Goal: Transaction & Acquisition: Purchase product/service

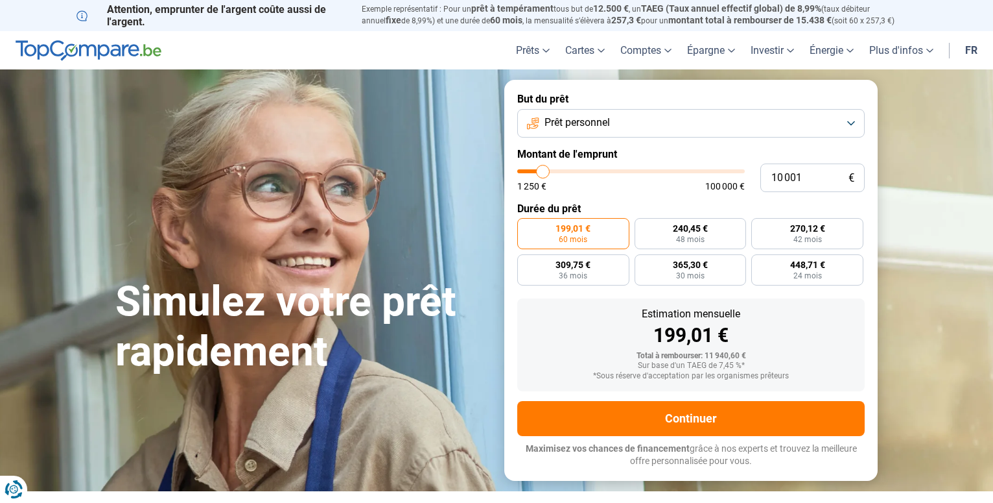
click at [849, 122] on button "Prêt personnel" at bounding box center [691, 123] width 348 height 29
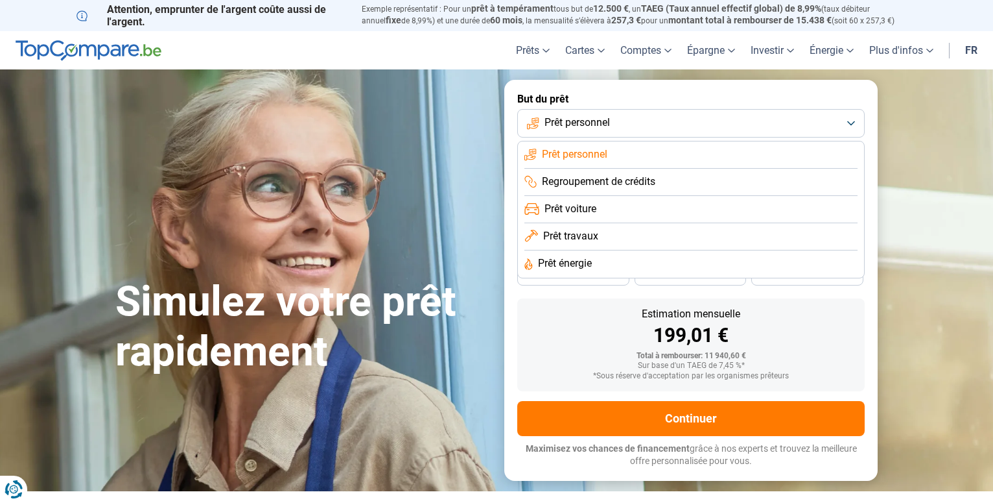
click at [582, 175] on span "Regroupement de crédits" at bounding box center [598, 181] width 113 height 14
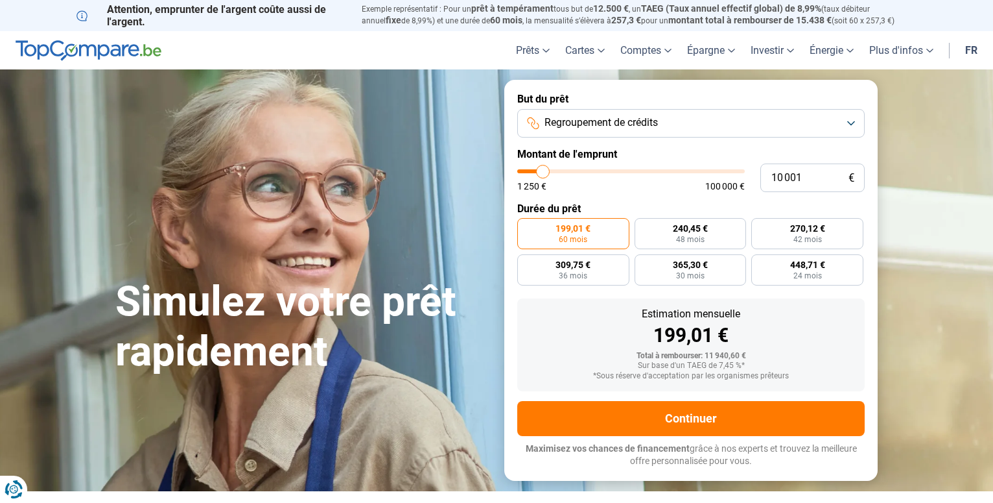
type input "10 250"
type input "10250"
type input "11 000"
type input "11000"
type input "11 250"
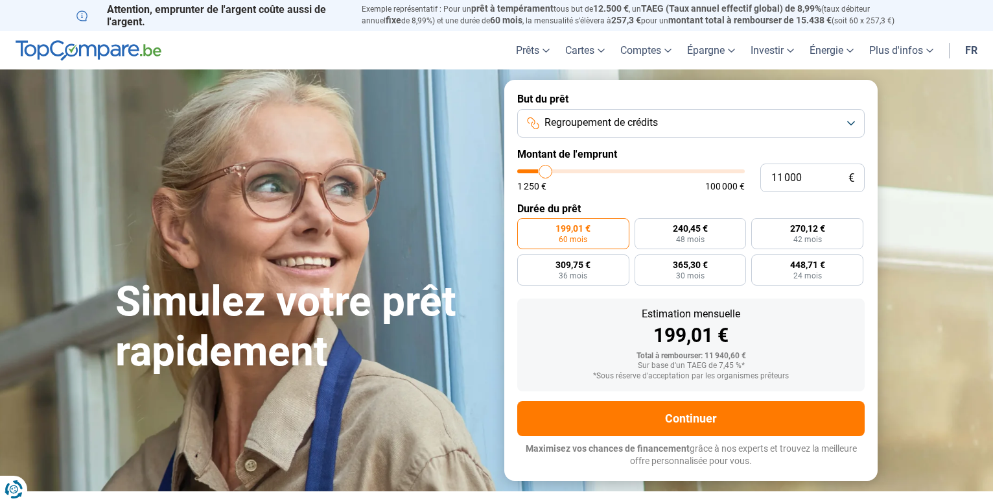
type input "11250"
type input "11 750"
type input "11750"
type input "12 750"
type input "12750"
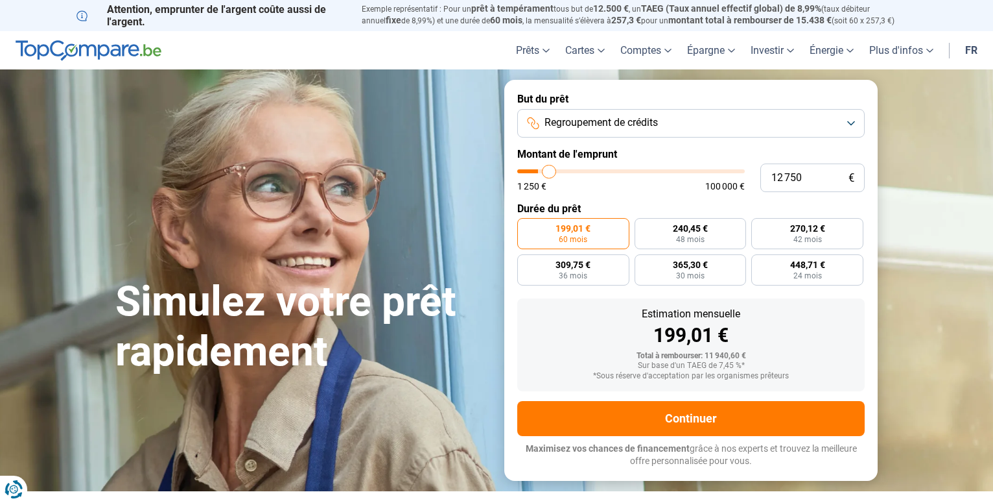
type input "13 000"
type input "13000"
type input "13 750"
type input "13750"
type input "14 000"
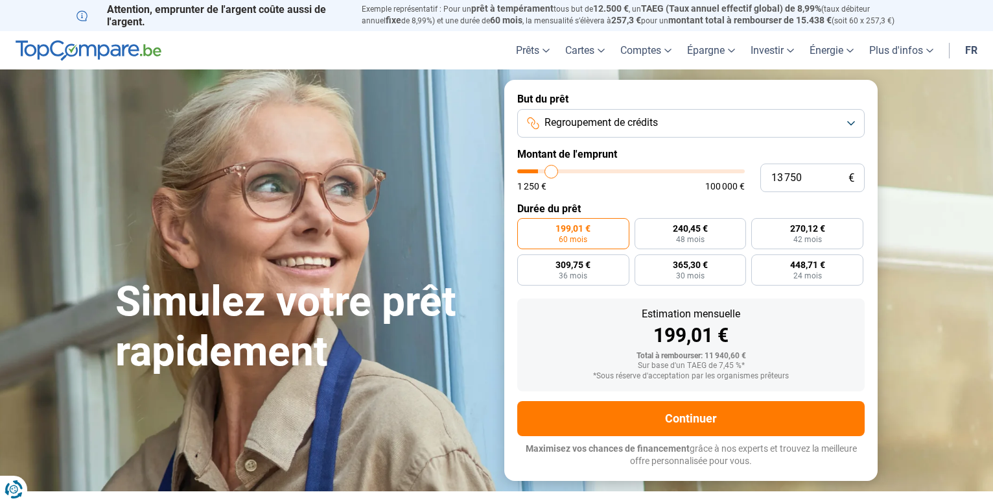
type input "14000"
type input "14 250"
type input "14250"
type input "14 500"
type input "14500"
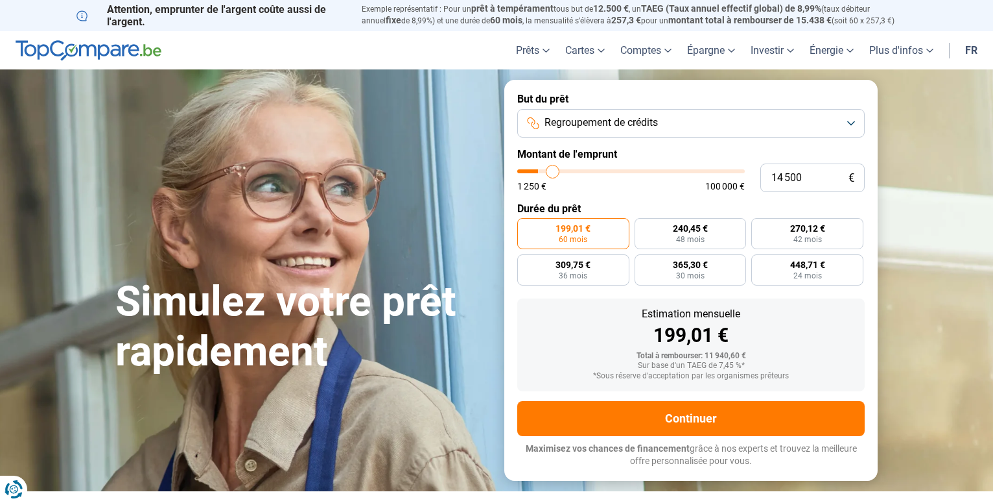
type input "15 500"
type input "15500"
type input "16 250"
type input "16250"
type input "17 000"
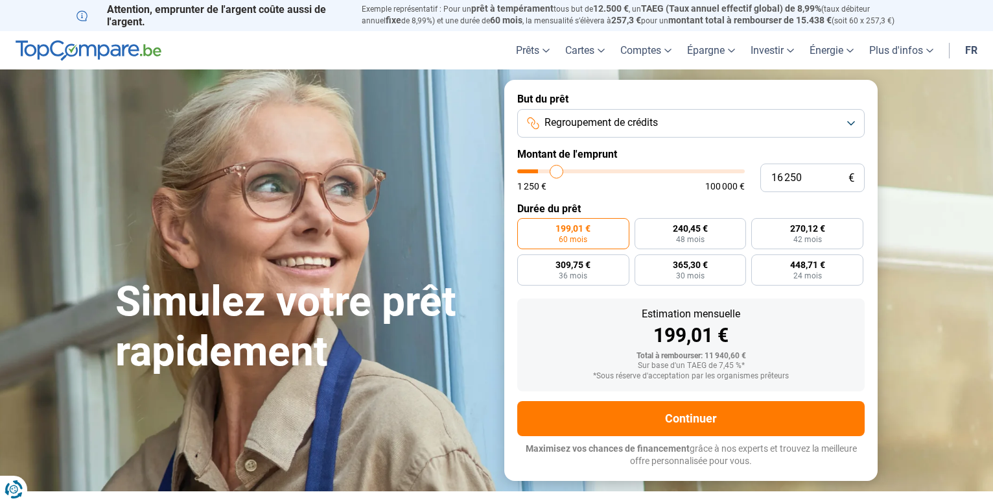
type input "17000"
type input "17 750"
type input "17750"
type input "18 250"
type input "18250"
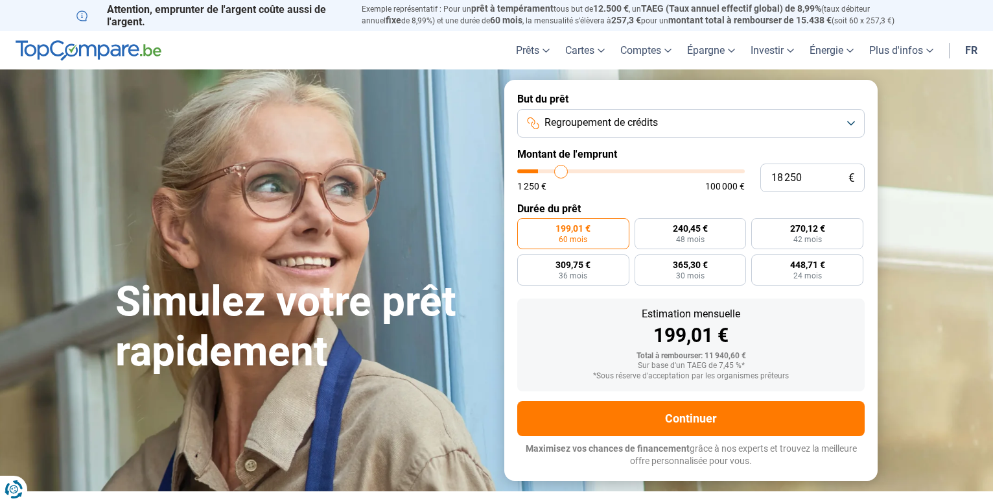
type input "18 750"
type input "18750"
type input "21 750"
type input "21750"
type input "23 000"
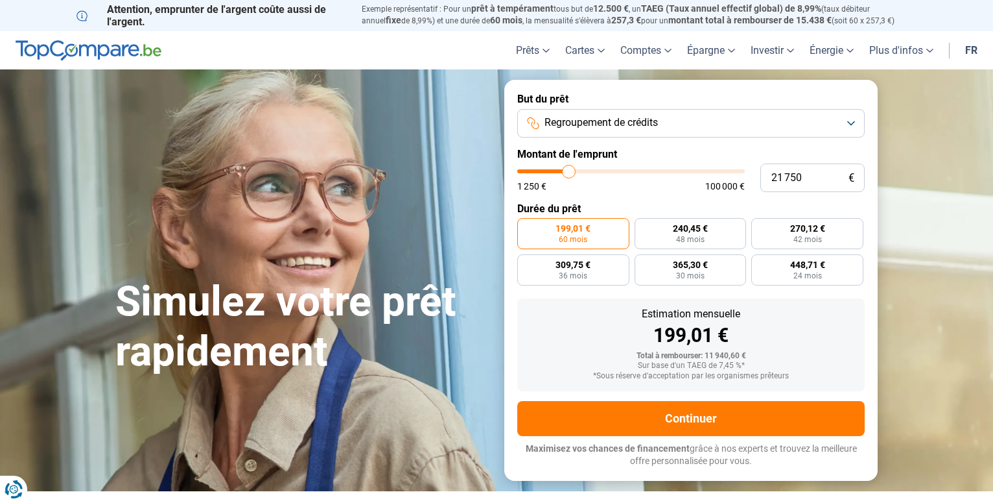
type input "23000"
type input "24 750"
type input "24750"
type input "26 000"
type input "26000"
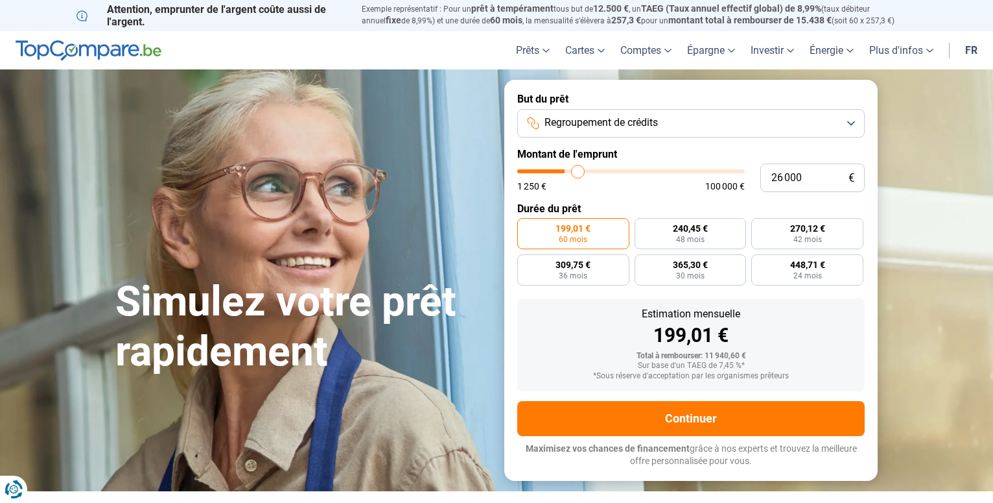
type input "27 500"
type input "27500"
type input "28 250"
type input "28250"
type input "29 000"
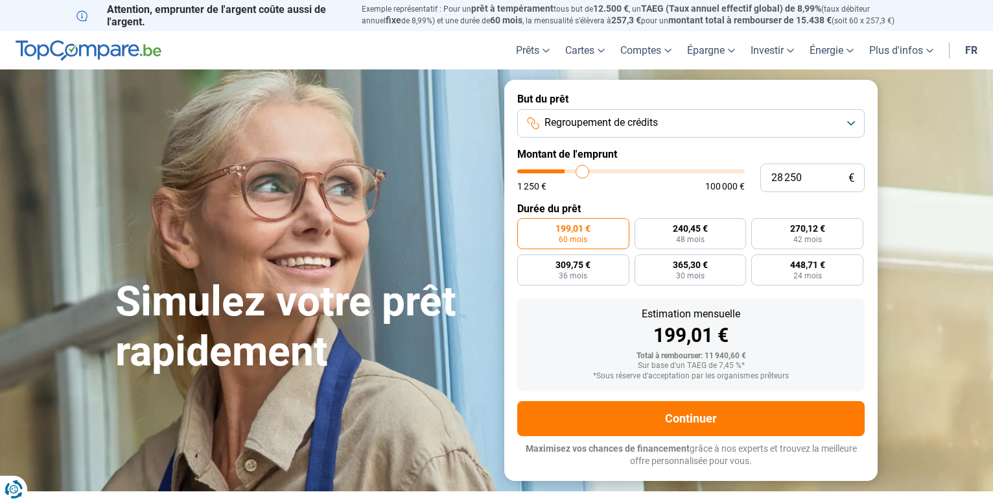
type input "29000"
type input "29 250"
type input "29250"
type input "29 750"
type input "29750"
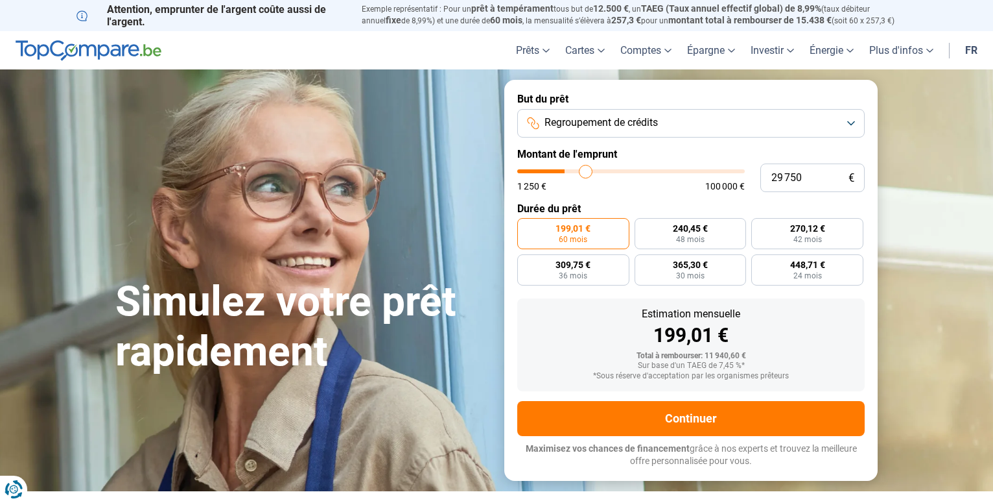
type input "31 000"
type input "31000"
type input "31 500"
type input "31500"
type input "33 500"
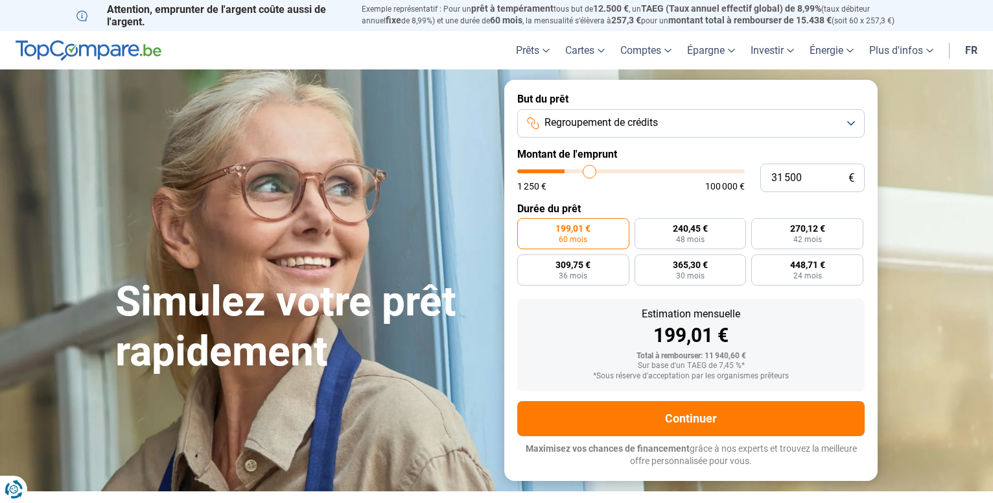
type input "33500"
type input "35 500"
type input "35500"
type input "36 500"
type input "36500"
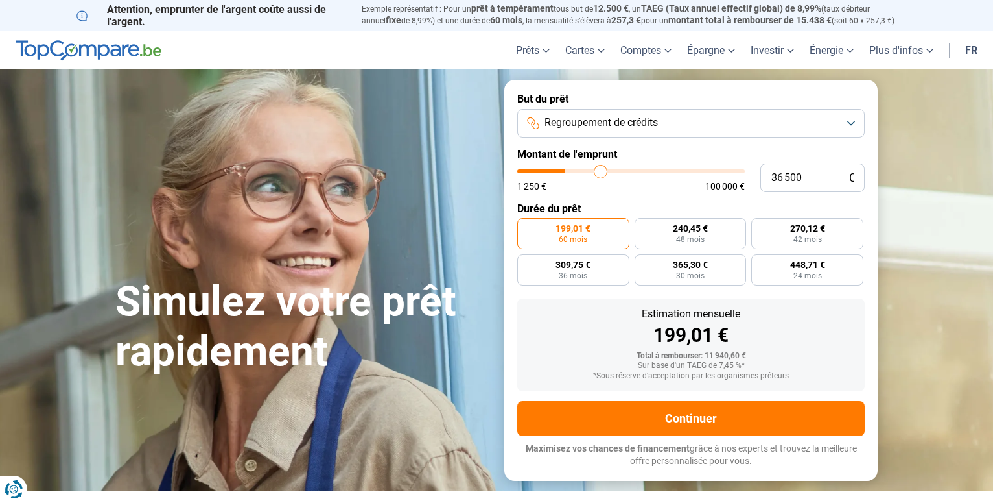
type input "38 500"
type input "38500"
type input "39 250"
type input "39250"
type input "40 250"
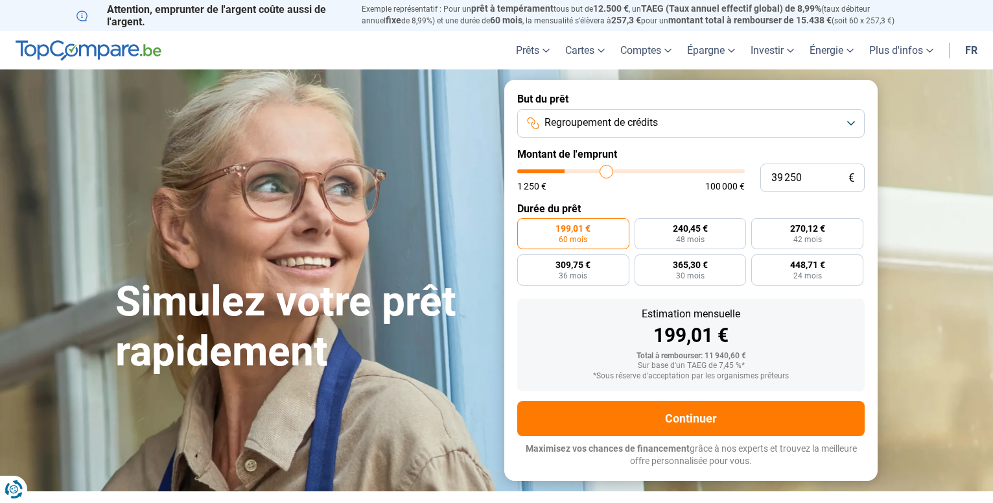
type input "40250"
type input "41 000"
type input "41000"
type input "41 250"
type input "41250"
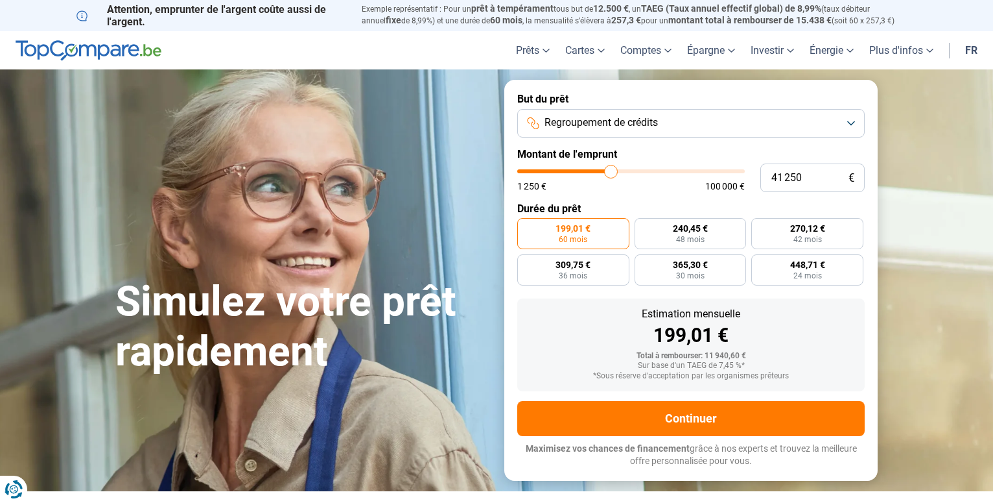
type input "42 500"
type input "42500"
type input "43 000"
type input "43000"
type input "44 500"
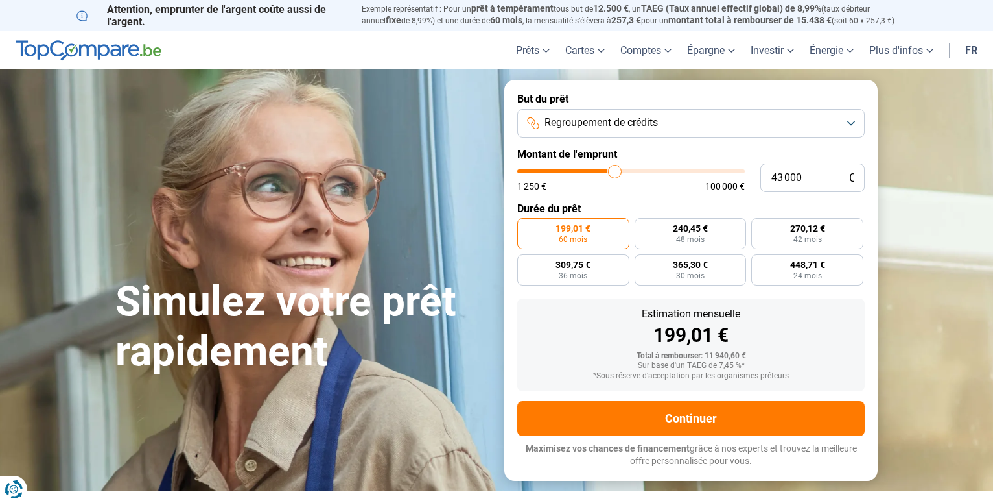
type input "44500"
type input "46 250"
type input "46250"
type input "48 000"
type input "48000"
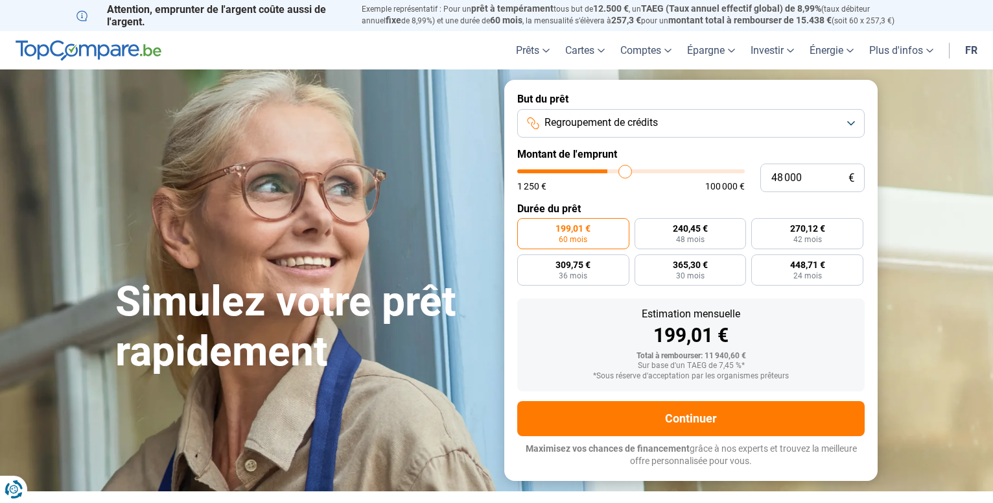
type input "49 750"
type input "49750"
type input "51 000"
type input "51000"
type input "52 500"
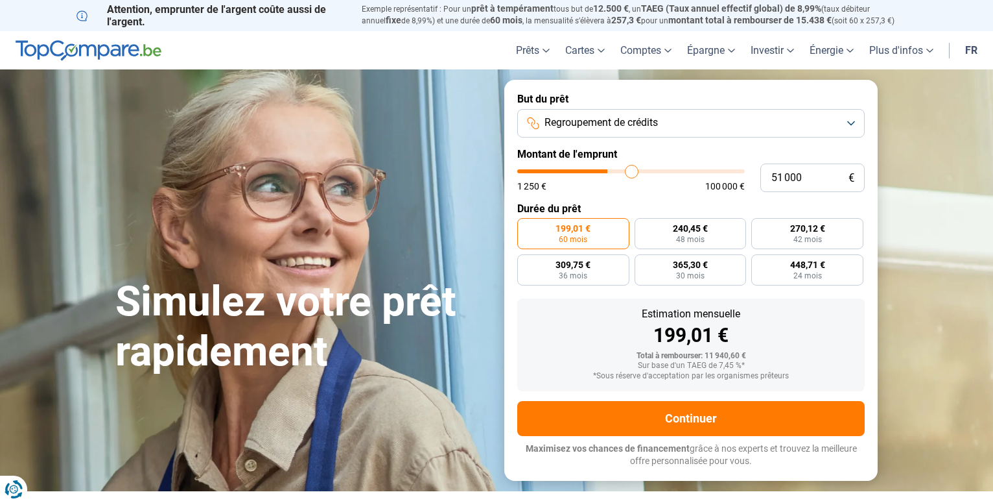
type input "52500"
type input "53 750"
type input "53750"
type input "54 000"
type input "54000"
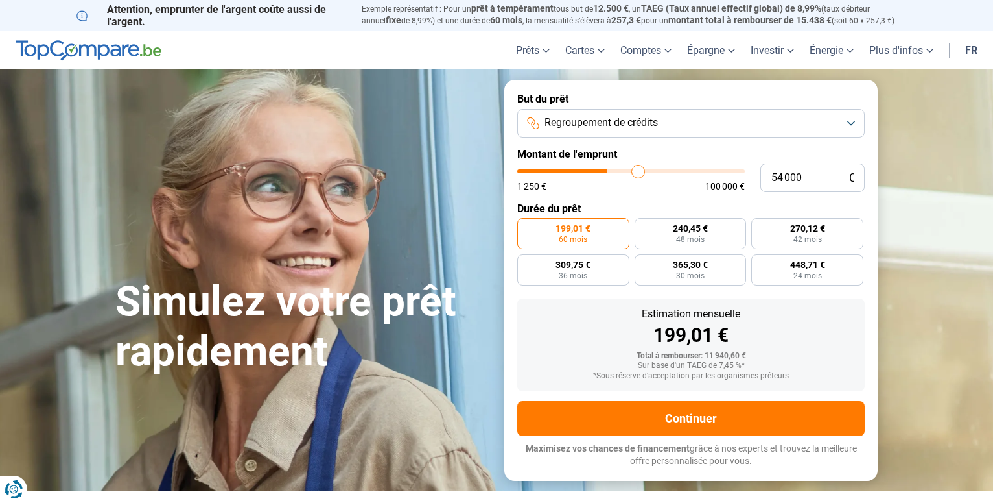
type input "54 500"
type input "54500"
type input "55 500"
type input "55500"
type input "56 500"
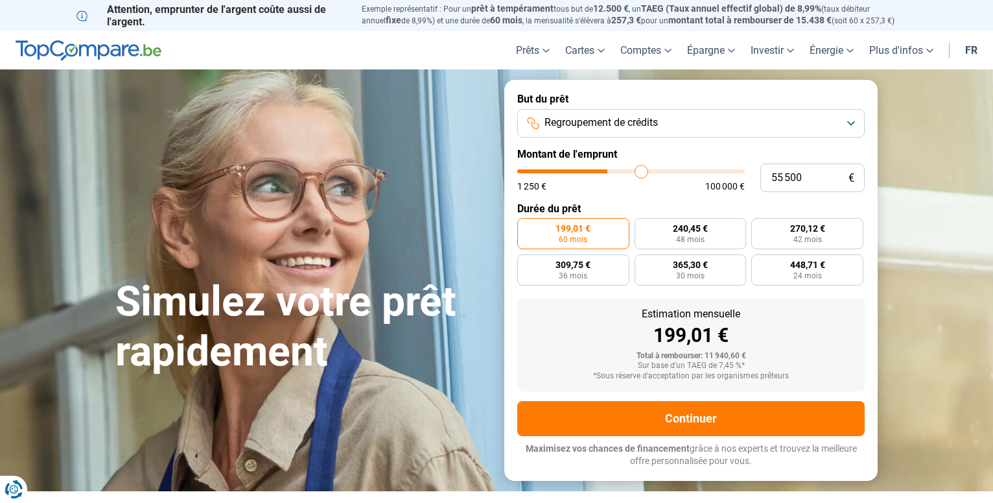
type input "56500"
type input "58 000"
type input "58000"
type input "59 000"
type input "59000"
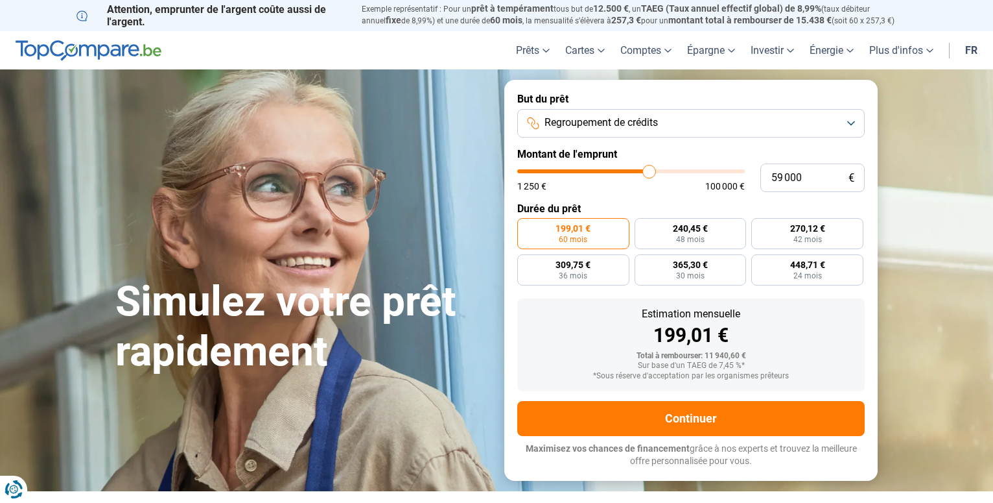
type input "60 250"
type input "60250"
type input "61 250"
type input "61250"
type input "62 000"
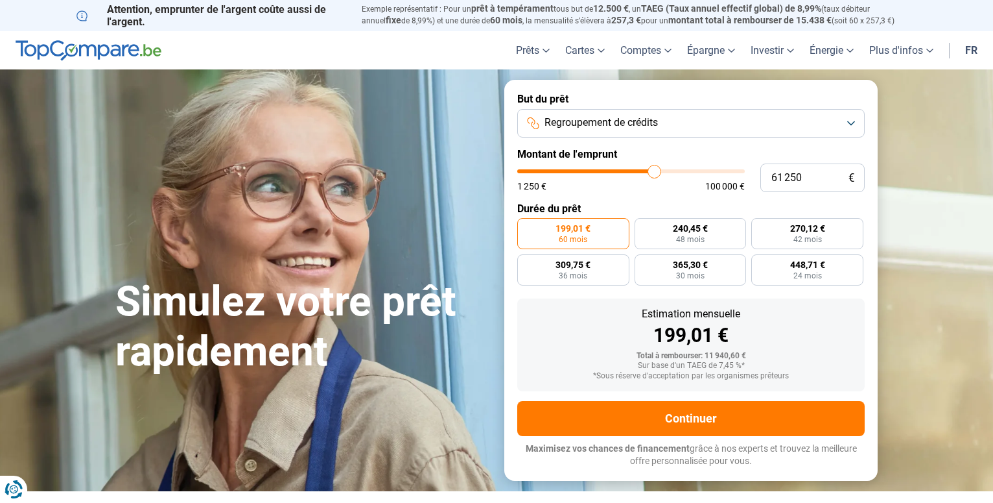
type input "62000"
type input "62 750"
type input "62750"
type input "62 250"
type input "62250"
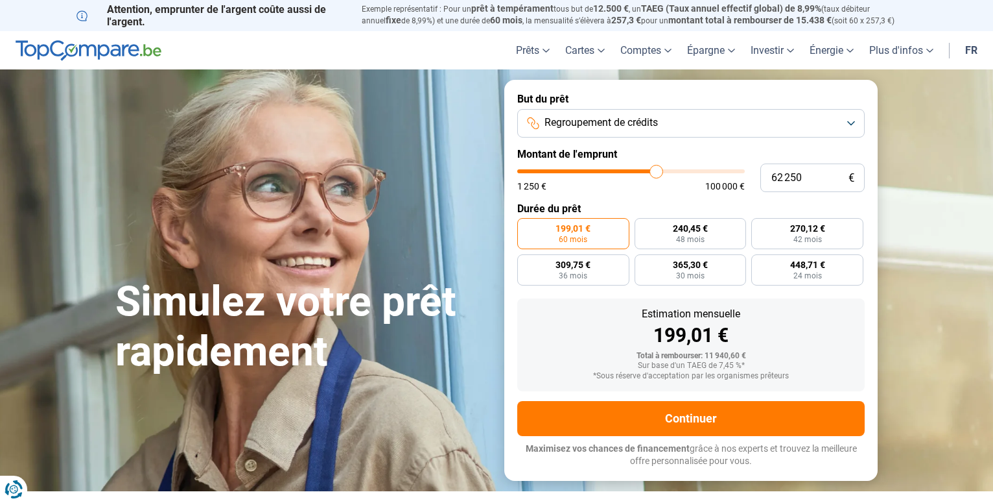
type input "61 750"
type input "61750"
type input "61 250"
type input "61250"
type input "61 000"
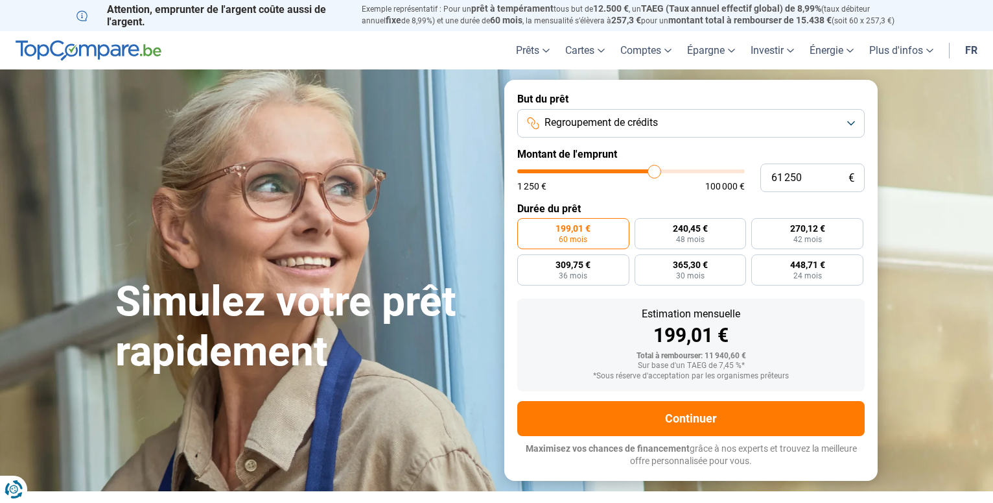
type input "61000"
type input "60 500"
type input "60500"
type input "60 250"
drag, startPoint x: 543, startPoint y: 172, endPoint x: 652, endPoint y: 183, distance: 109.4
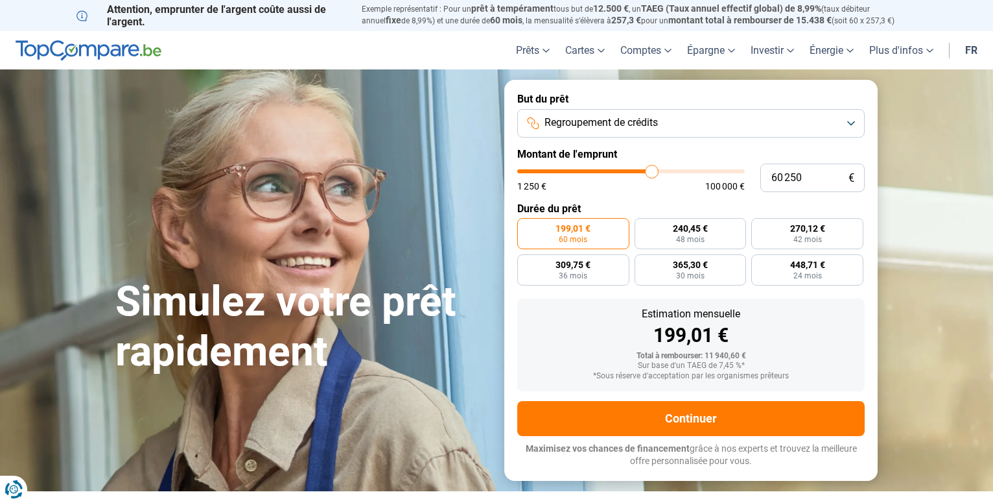
type input "60250"
click at [652, 173] on input "range" at bounding box center [631, 171] width 228 height 4
radio input "false"
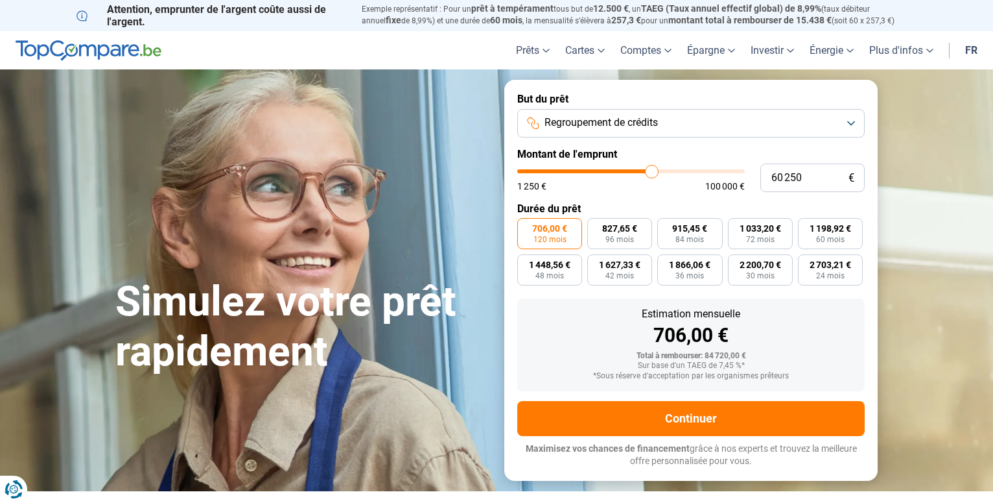
type input "60 500"
type input "60500"
click at [653, 173] on input "range" at bounding box center [631, 171] width 228 height 4
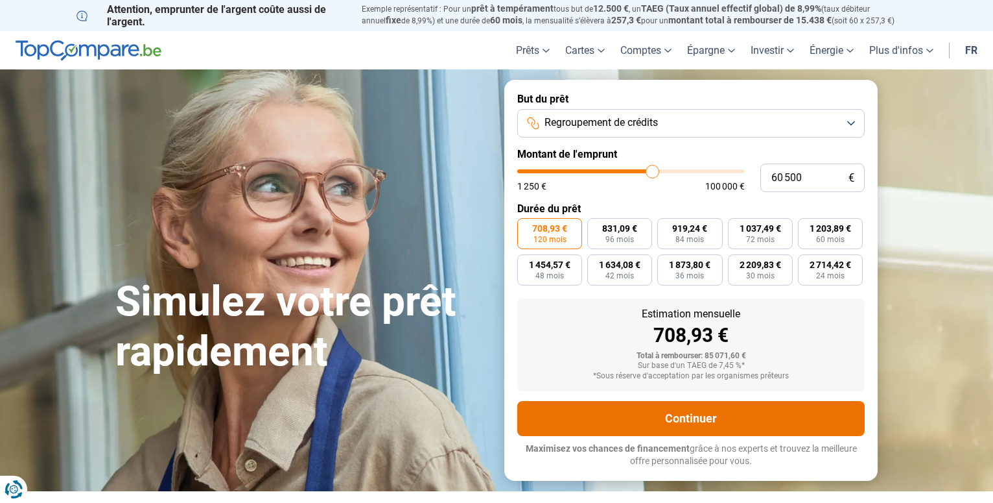
click at [686, 416] on button "Continuer" at bounding box center [691, 418] width 348 height 35
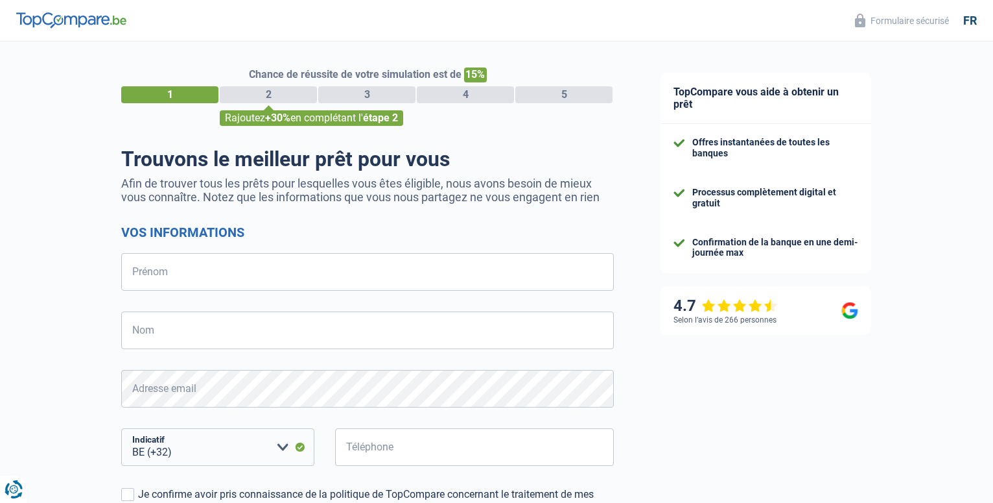
select select "32"
click at [476, 141] on div "Chance de réussite de votre simulation est de 15% 1 2 3 4 5 Rajoutez +30% en co…" at bounding box center [367, 380] width 493 height 627
click at [173, 270] on input "Prénom" at bounding box center [367, 272] width 493 height 38
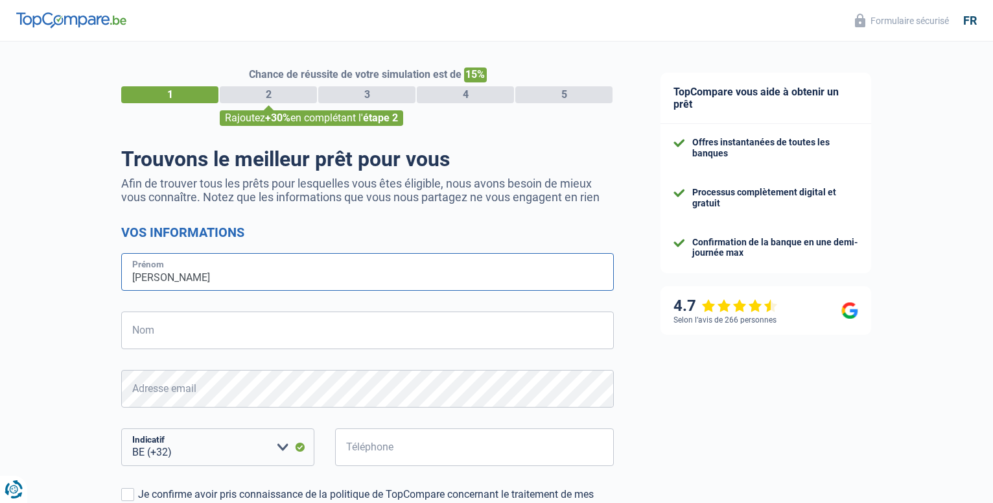
type input "Francis"
click at [198, 328] on input "Nom" at bounding box center [367, 330] width 493 height 38
type input "Marie"
click at [121, 428] on select "BE (+32) LU (+352) Veuillez sélectionner une option" at bounding box center [217, 447] width 193 height 38
click at [184, 456] on select "BE (+32) LU (+352) Veuillez sélectionner une option" at bounding box center [217, 447] width 193 height 38
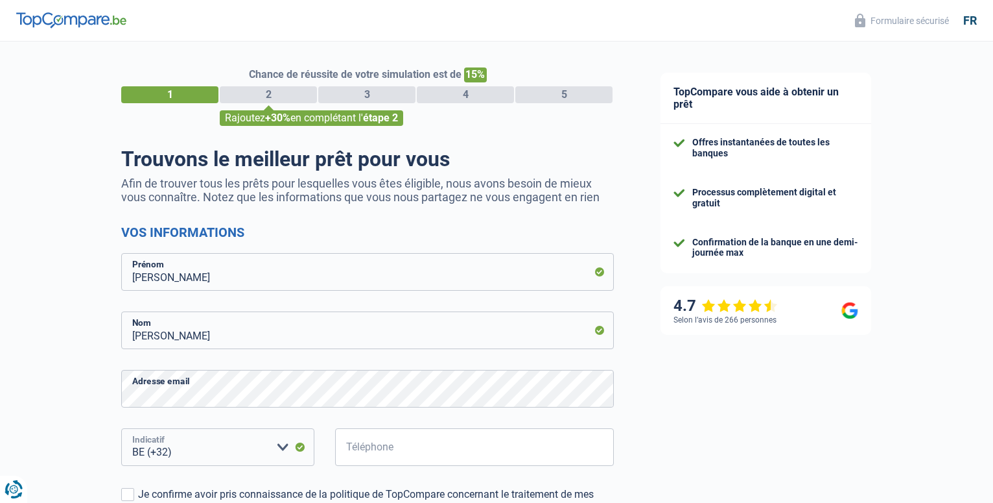
click at [121, 428] on select "BE (+32) LU (+352) Veuillez sélectionner une option" at bounding box center [217, 447] width 193 height 38
click option "BE (+32)" at bounding box center [0, 0] width 0 height 0
click at [121, 428] on select "BE (+32) LU (+352) Veuillez sélectionner une option" at bounding box center [217, 447] width 193 height 38
click at [192, 453] on select "BE (+32) LU (+352) Veuillez sélectionner une option" at bounding box center [217, 447] width 193 height 38
click at [121, 428] on select "BE (+32) LU (+352) Veuillez sélectionner une option" at bounding box center [217, 447] width 193 height 38
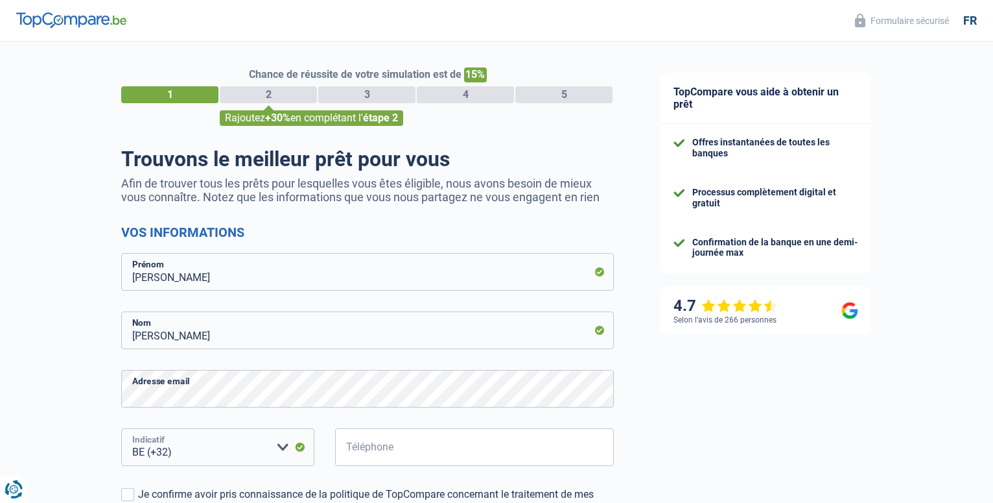
click at [121, 428] on select "BE (+32) LU (+352) Veuillez sélectionner une option" at bounding box center [217, 447] width 193 height 38
click option "BE (+32)" at bounding box center [0, 0] width 0 height 0
click at [121, 428] on select "BE (+32) LU (+352) Veuillez sélectionner une option" at bounding box center [217, 447] width 193 height 38
click at [281, 445] on select "BE (+32) LU (+352) Veuillez sélectionner une option" at bounding box center [217, 447] width 193 height 38
click at [121, 428] on select "BE (+32) LU (+352) Veuillez sélectionner une option" at bounding box center [217, 447] width 193 height 38
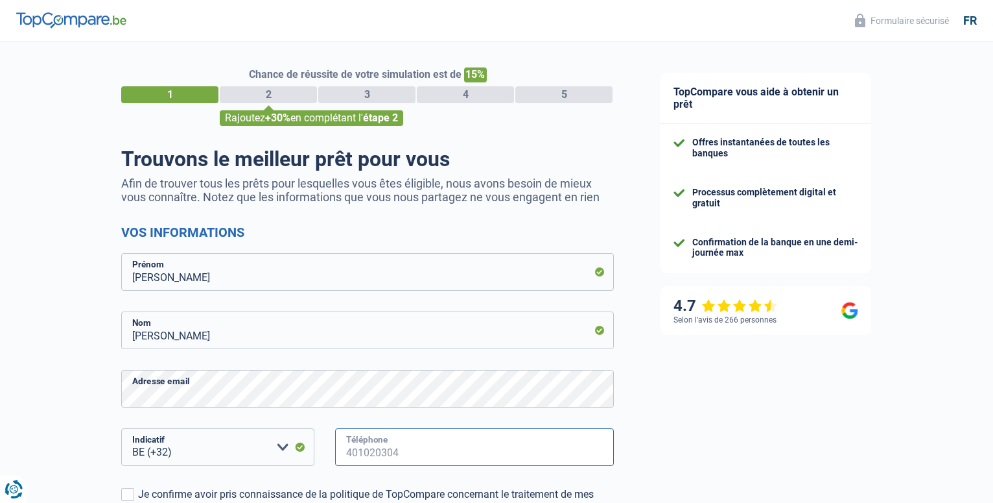
click at [387, 448] on input "Téléphone" at bounding box center [474, 447] width 279 height 38
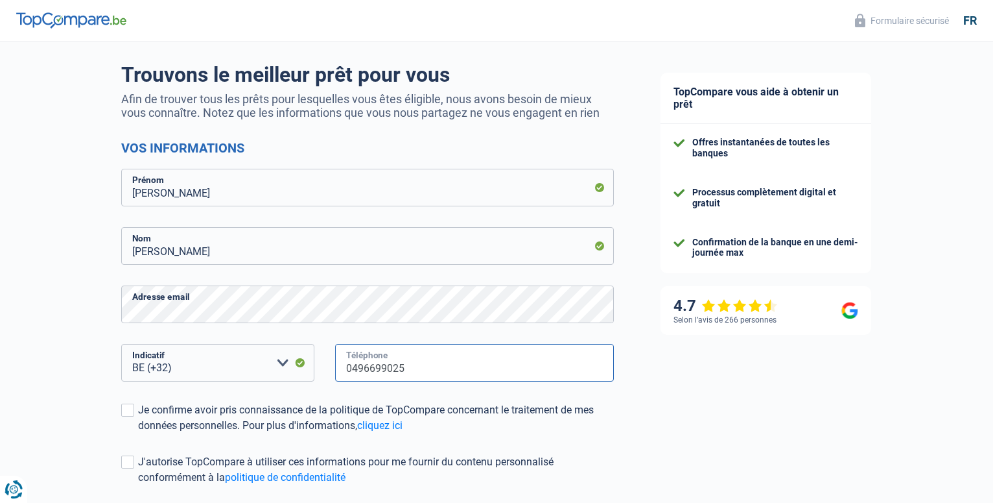
scroll to position [132, 0]
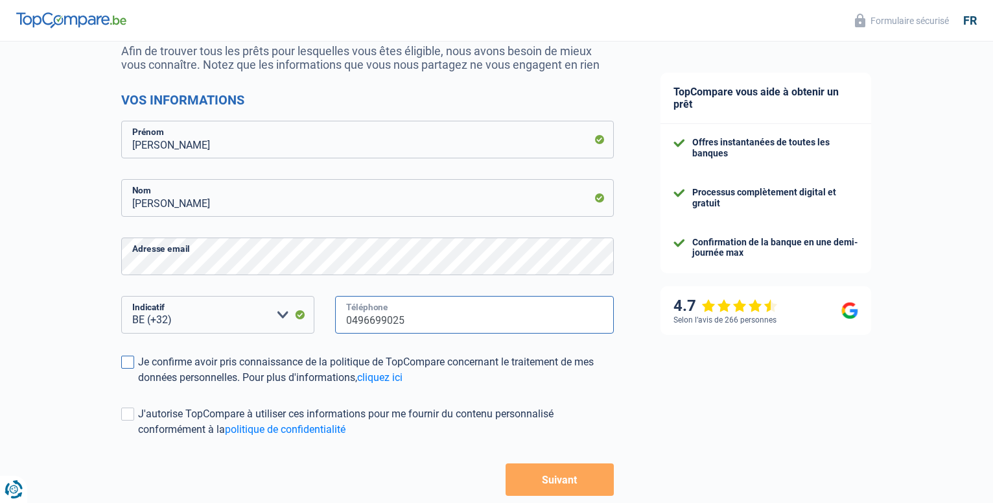
type input "0496699025"
click at [132, 362] on span at bounding box center [127, 361] width 13 height 13
click at [138, 385] on input "Je confirme avoir pris connaissance de la politique de TopCompare concernant le…" at bounding box center [138, 385] width 0 height 0
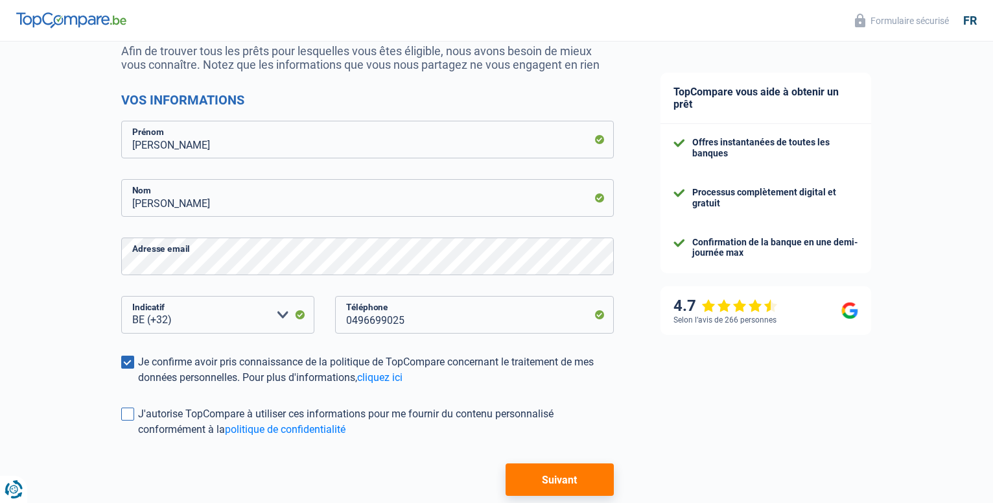
click at [128, 414] on span at bounding box center [127, 413] width 13 height 13
click at [138, 437] on input "J'autorise TopCompare à utiliser ces informations pour me fournir du contenu pe…" at bounding box center [138, 437] width 0 height 0
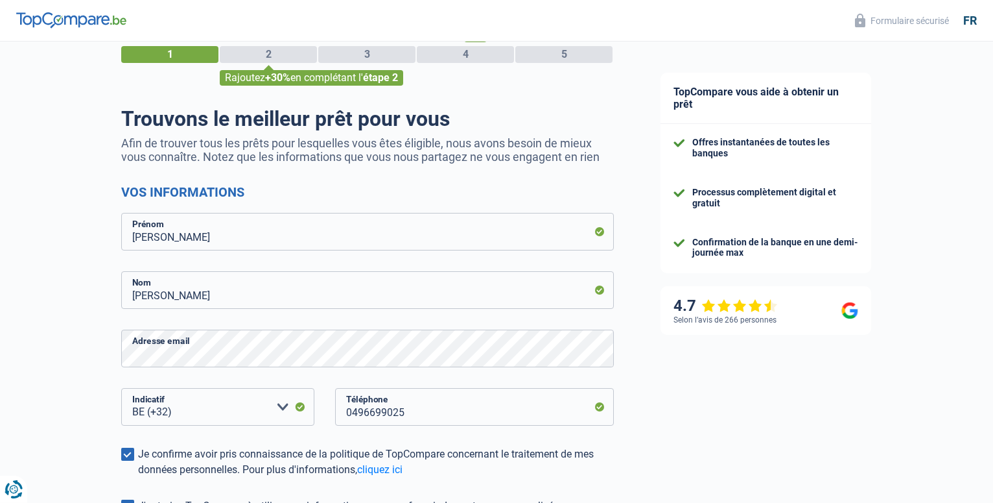
scroll to position [198, 0]
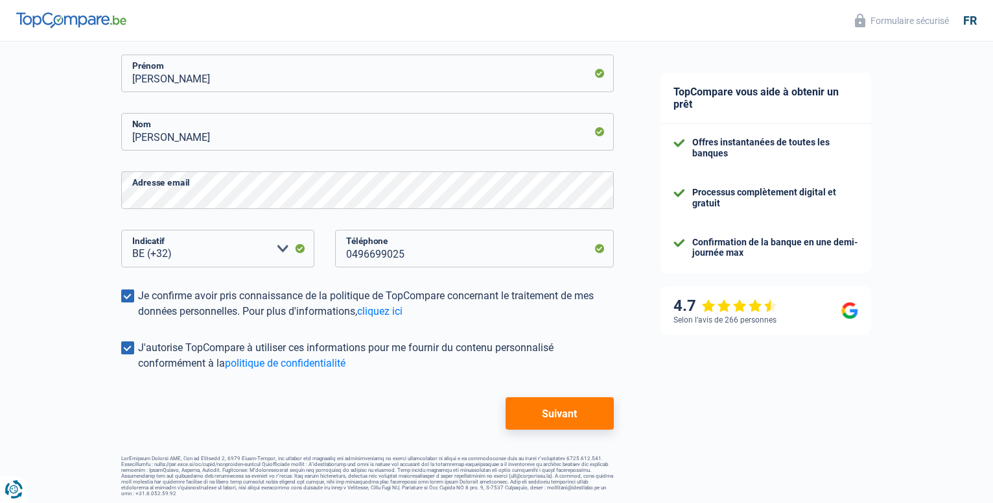
click at [553, 414] on button "Suivant" at bounding box center [560, 413] width 108 height 32
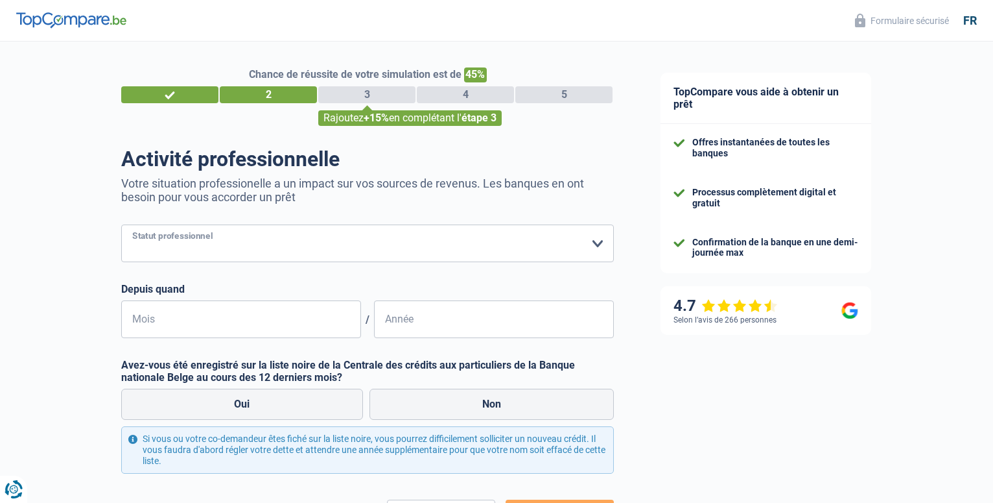
click at [121, 224] on select "Ouvrier Employé privé Employé public Invalide Indépendant Pensionné Chômeur Mut…" at bounding box center [367, 243] width 493 height 38
select select "publicEmployee"
click option "Employé public" at bounding box center [0, 0] width 0 height 0
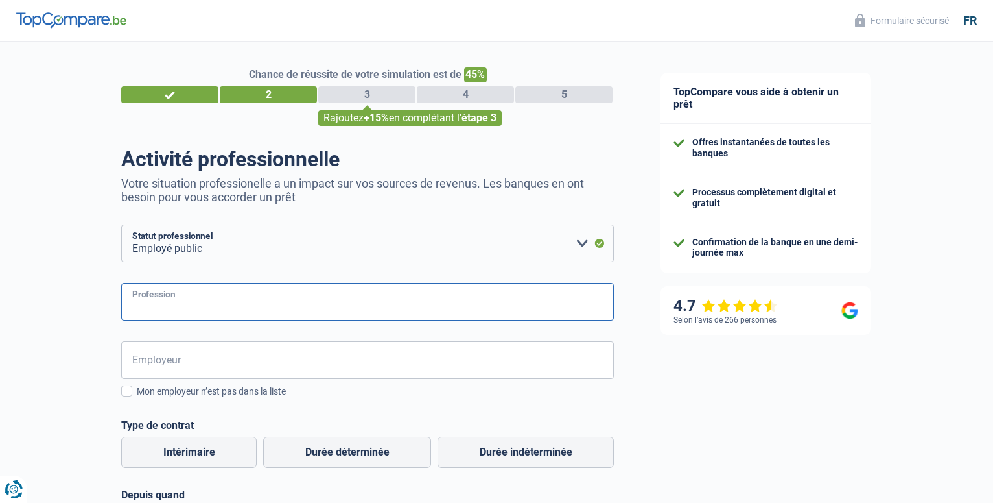
click at [167, 298] on input "Profession" at bounding box center [367, 302] width 493 height 38
type input "Chef D'atelier"
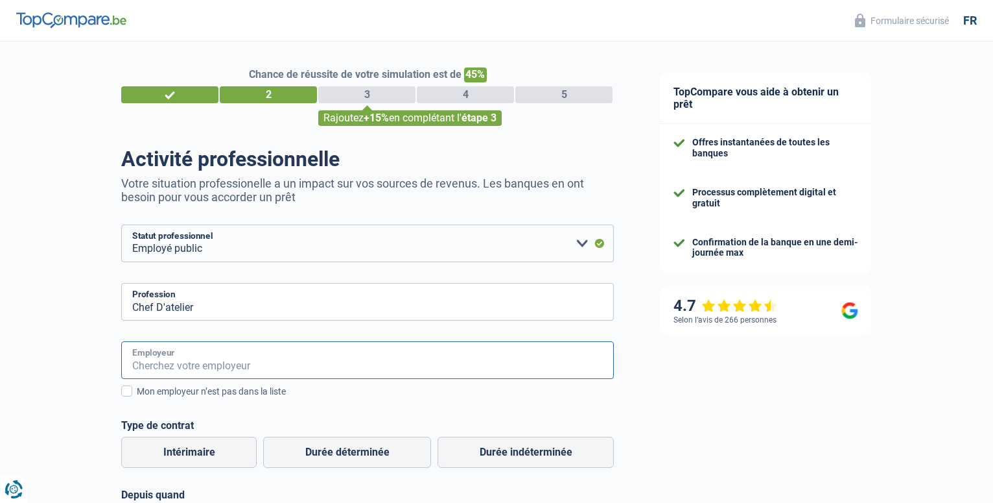
click at [150, 350] on input "Employeur" at bounding box center [367, 360] width 493 height 38
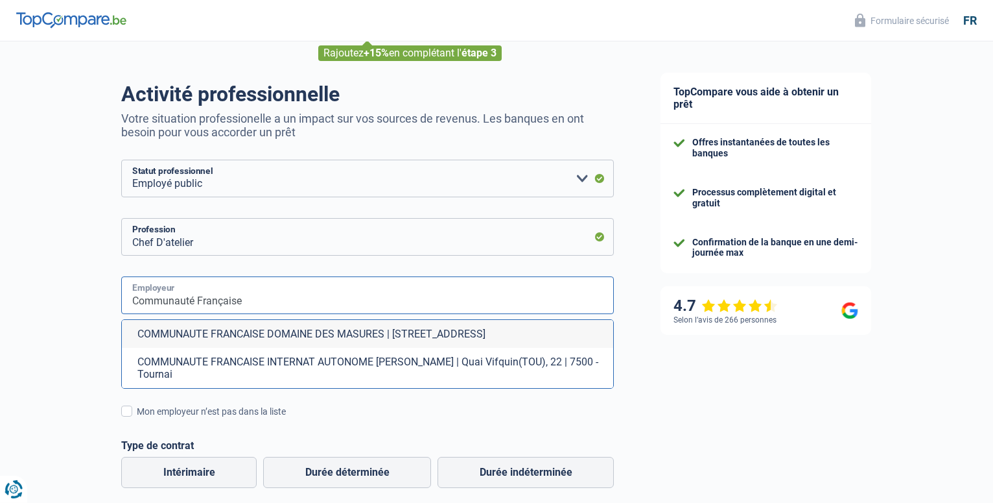
scroll to position [66, 0]
click at [266, 295] on input "Communauté Française" at bounding box center [367, 294] width 493 height 38
type input "Communauté Française"
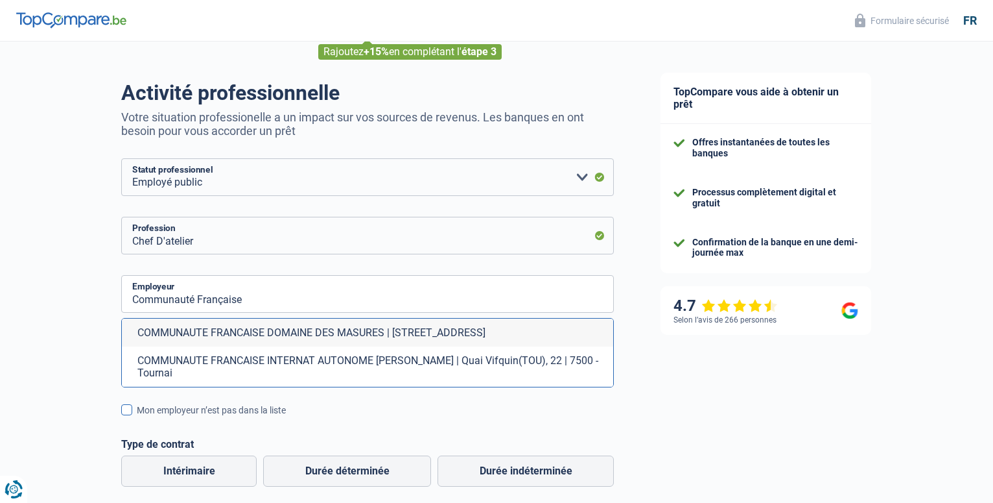
click at [127, 415] on span at bounding box center [126, 409] width 11 height 11
click at [137, 417] on input "Mon employeur n’est pas dans la liste" at bounding box center [137, 417] width 0 height 0
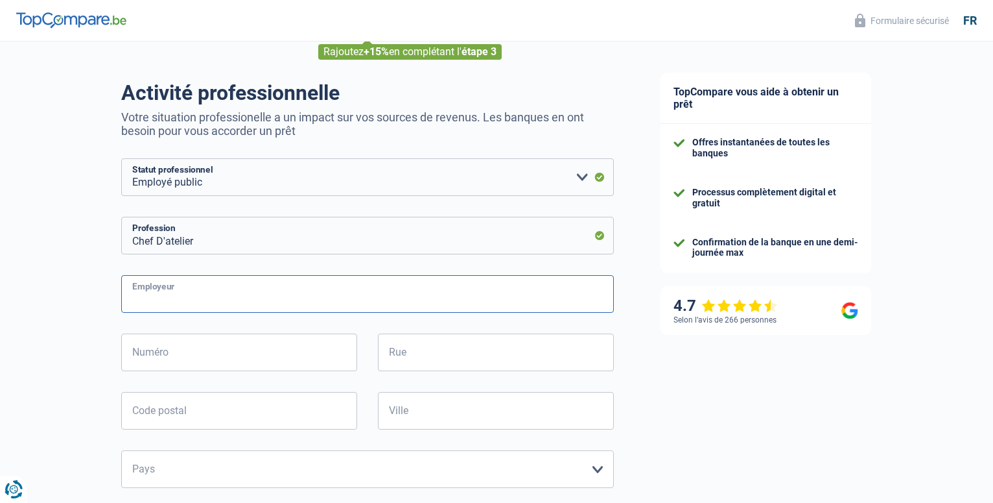
click at [146, 296] on input "Employeur" at bounding box center [367, 294] width 493 height 38
type input "ILM"
click at [158, 355] on input "Numéro" at bounding box center [239, 352] width 236 height 38
type input "198"
click at [392, 350] on input "Rue" at bounding box center [496, 352] width 236 height 38
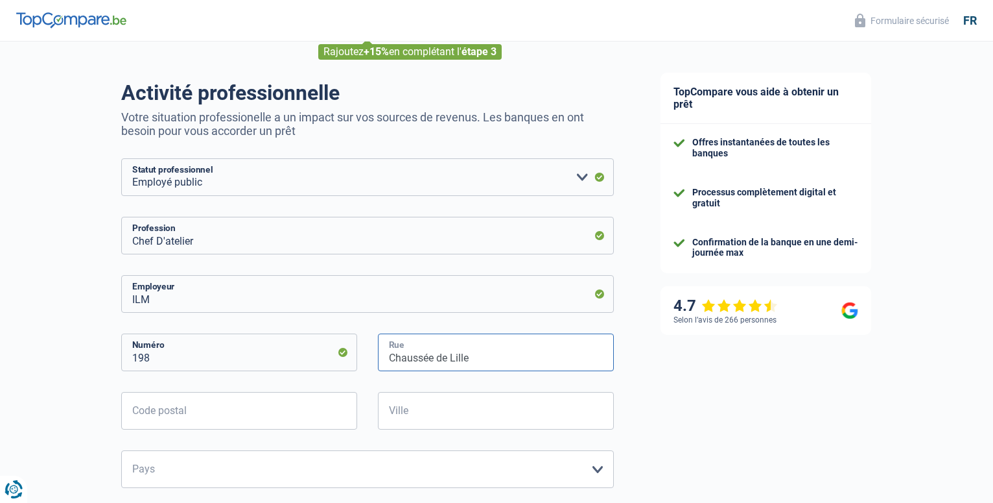
type input "Chaussée de Lille"
click at [204, 405] on input "Code postal" at bounding box center [239, 411] width 236 height 38
type input "7500"
click at [430, 410] on input "Ville" at bounding box center [496, 411] width 236 height 38
type input "Tournai"
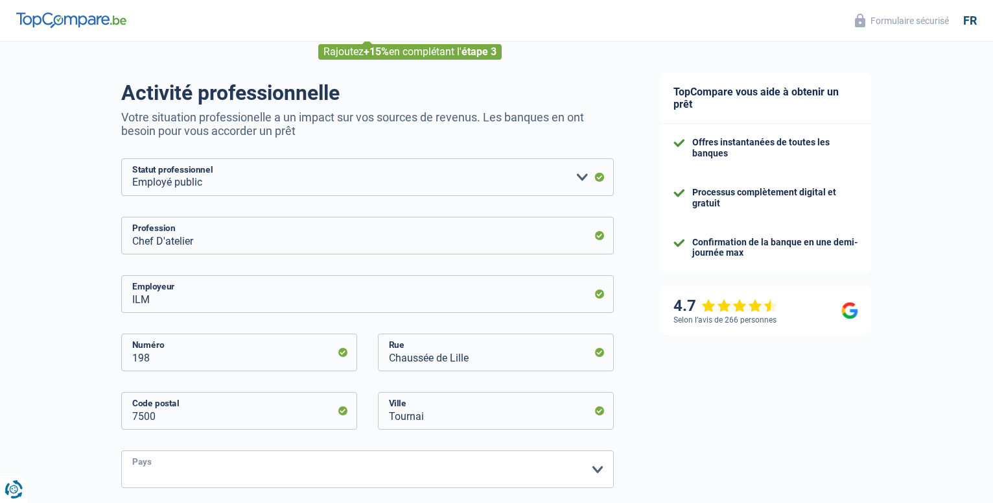
click at [121, 450] on select "Belgique France Allemagne Italie Luxembourg Pays-Bas Espagne Suisse Veuillez sé…" at bounding box center [367, 469] width 493 height 38
select select "BE"
click option "Belgique" at bounding box center [0, 0] width 0 height 0
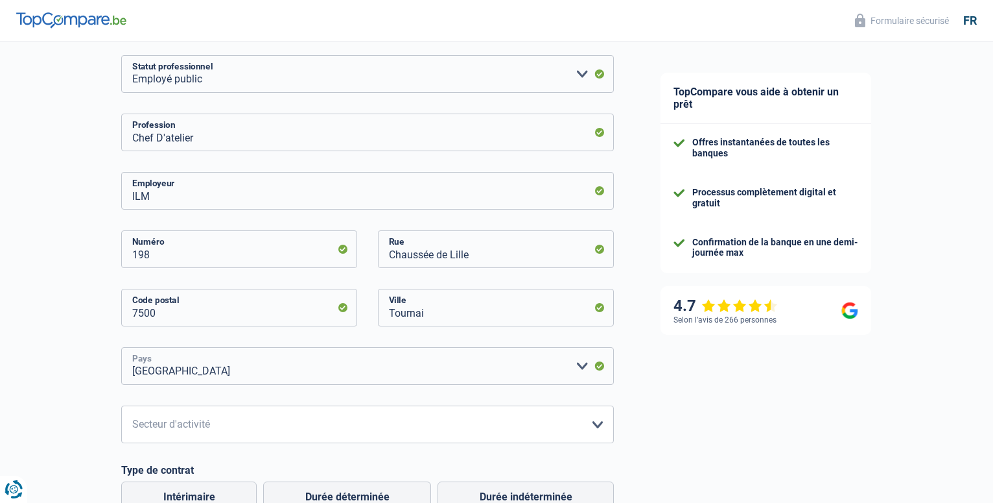
scroll to position [198, 0]
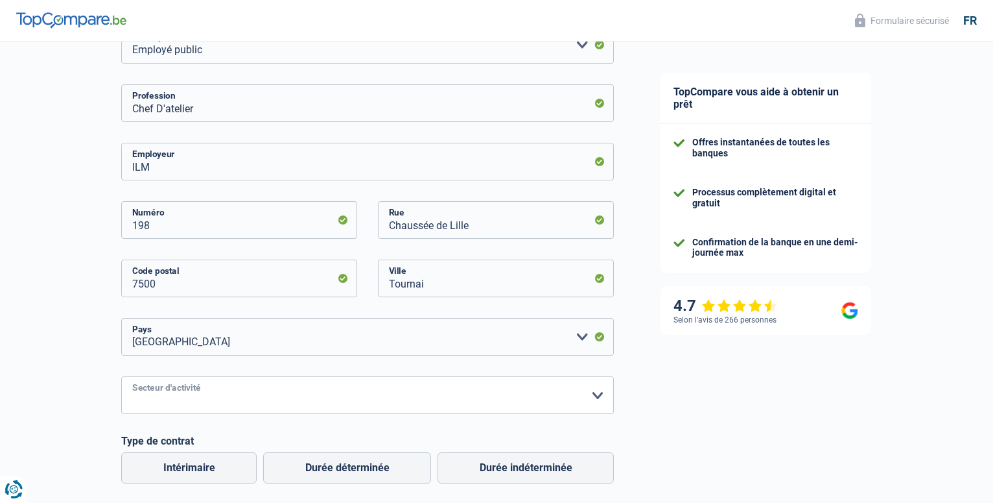
click at [121, 376] on select "Agriculture/Pêche Industrie Horeca Courier/Fitness/Taxi Construction Banques/As…" at bounding box center [367, 395] width 493 height 38
select select "stateUniversityEu"
click option "Etat/Université ou Union Européenne" at bounding box center [0, 0] width 0 height 0
click at [485, 469] on label "Durée indéterminée" at bounding box center [526, 467] width 176 height 31
click at [485, 469] on input "Durée indéterminée" at bounding box center [526, 467] width 176 height 31
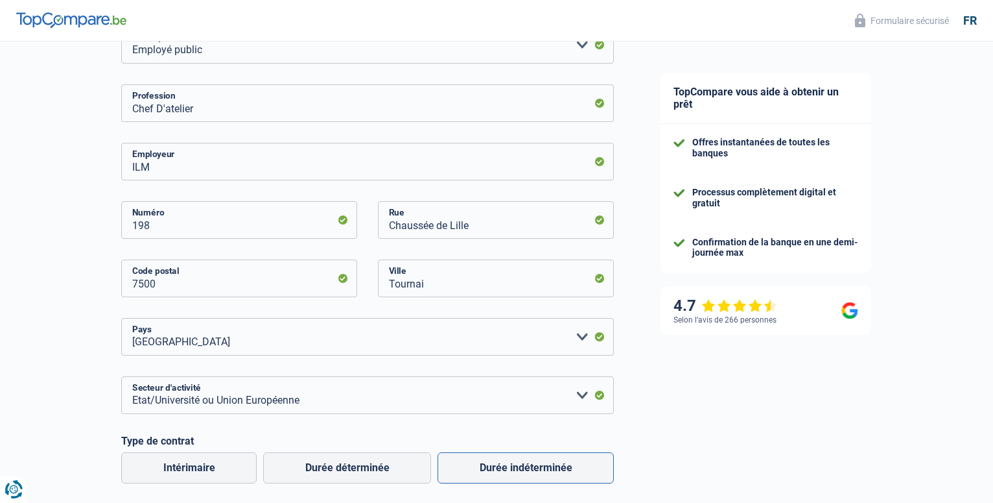
radio input "true"
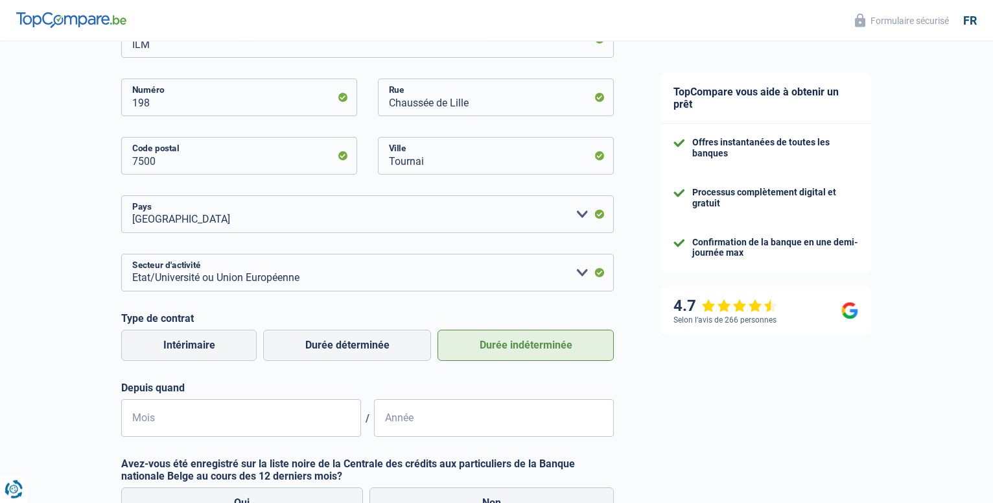
scroll to position [331, 0]
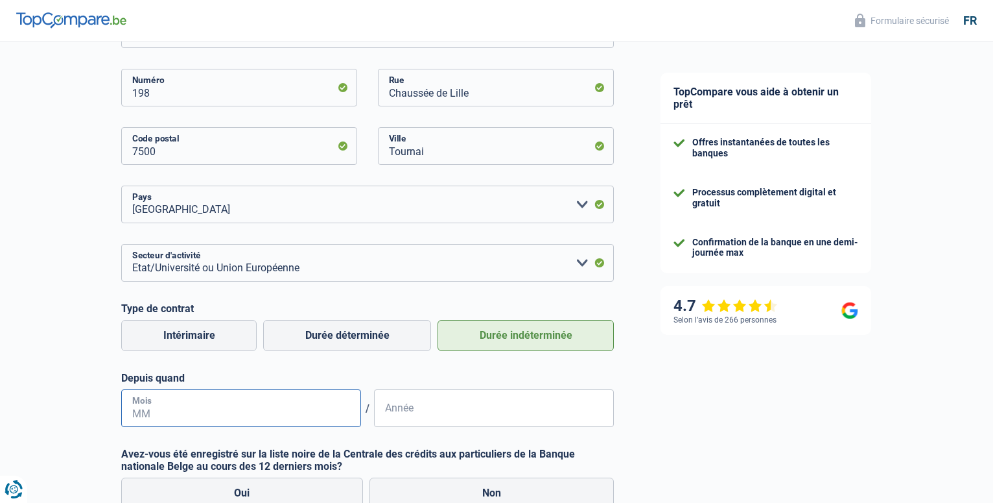
click at [152, 408] on input "Mois" at bounding box center [241, 408] width 240 height 38
type input "12"
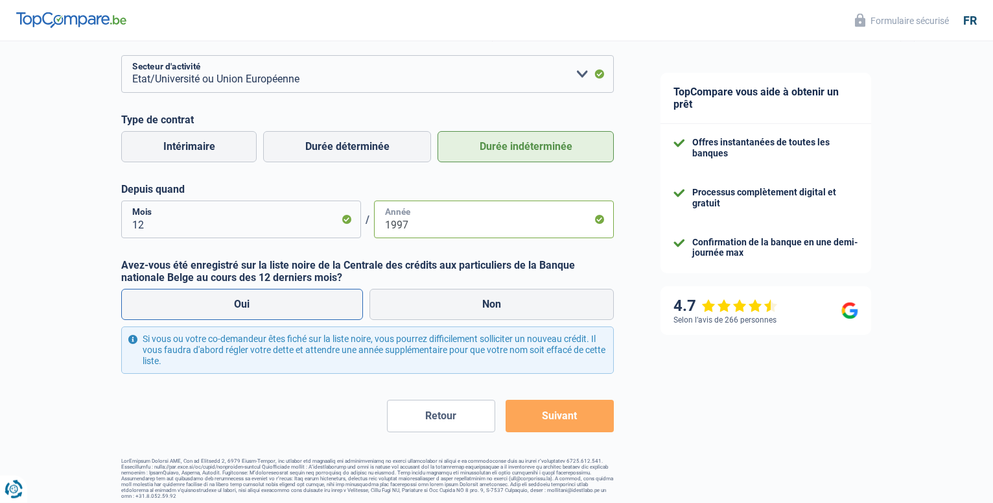
scroll to position [525, 0]
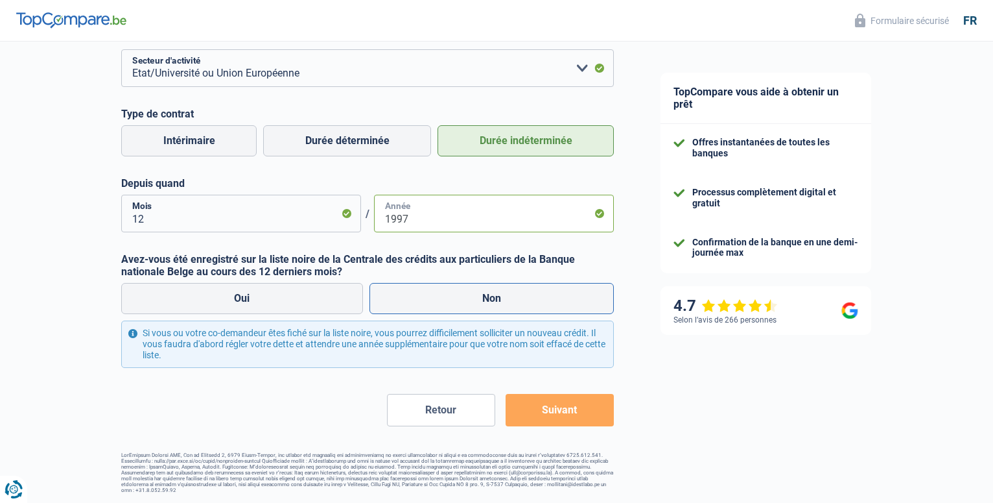
type input "1997"
click at [468, 297] on label "Non" at bounding box center [492, 298] width 245 height 31
click at [468, 297] on input "Non" at bounding box center [492, 298] width 245 height 31
radio input "true"
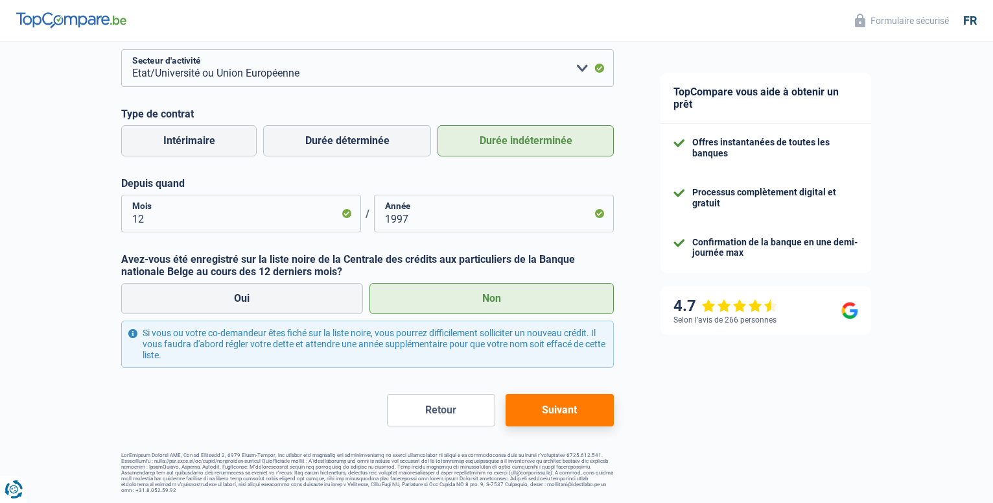
click at [536, 405] on button "Suivant" at bounding box center [560, 410] width 108 height 32
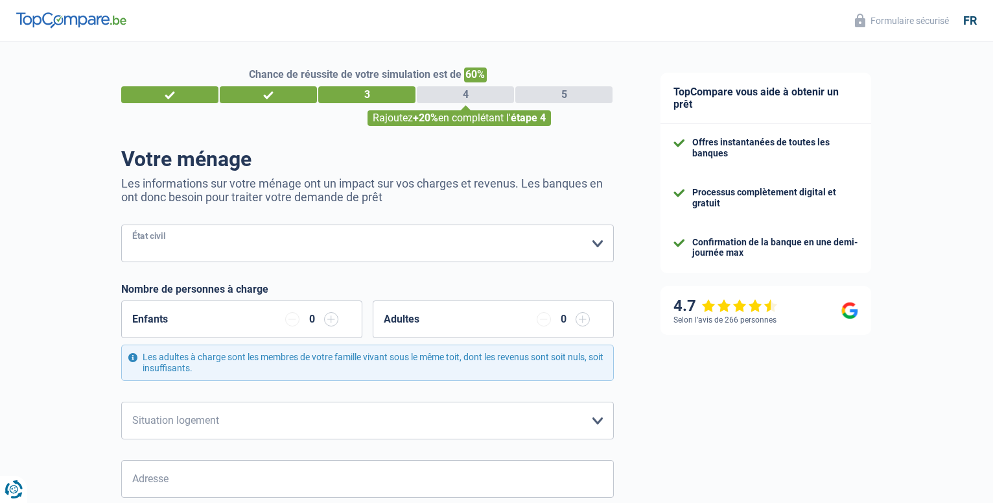
click at [121, 224] on select "Célibataire Marié(e) Cohabitant(e) légal(e) Divorcé(e) Veuf(ve) Séparé (de fait…" at bounding box center [367, 243] width 493 height 38
select select "single"
click option "Célibataire" at bounding box center [0, 0] width 0 height 0
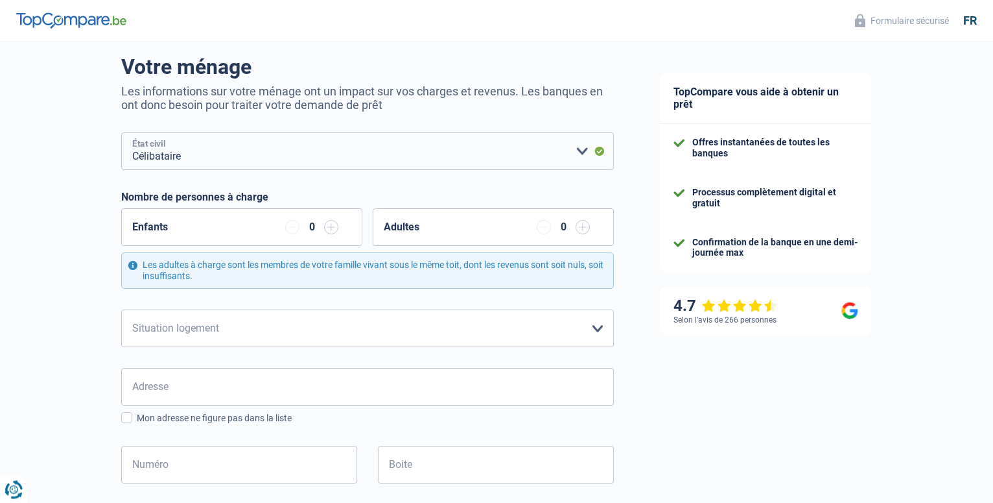
scroll to position [132, 0]
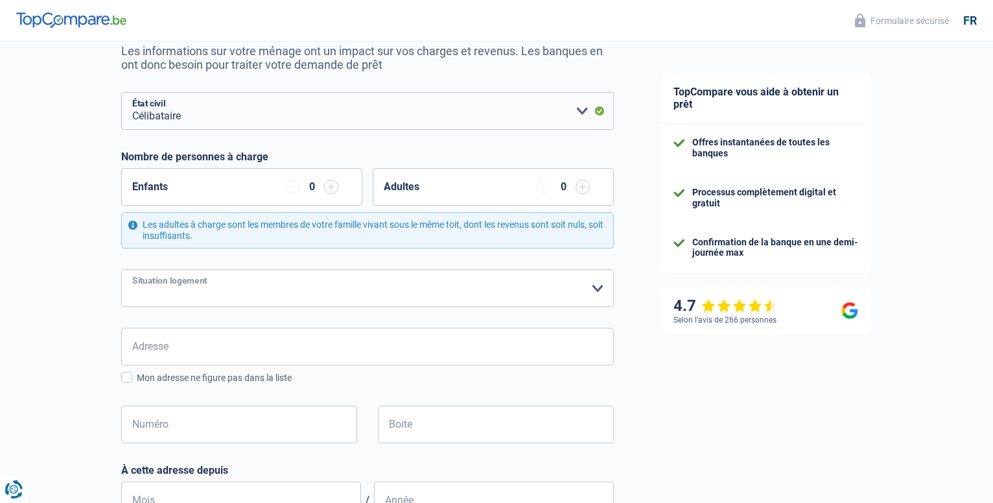
click at [121, 269] on select "Locataire Propriétaire avec prêt hypothécaire Propriétaire sans prêt hypothécai…" at bounding box center [367, 288] width 493 height 38
select select "rents"
click option "Locataire" at bounding box center [0, 0] width 0 height 0
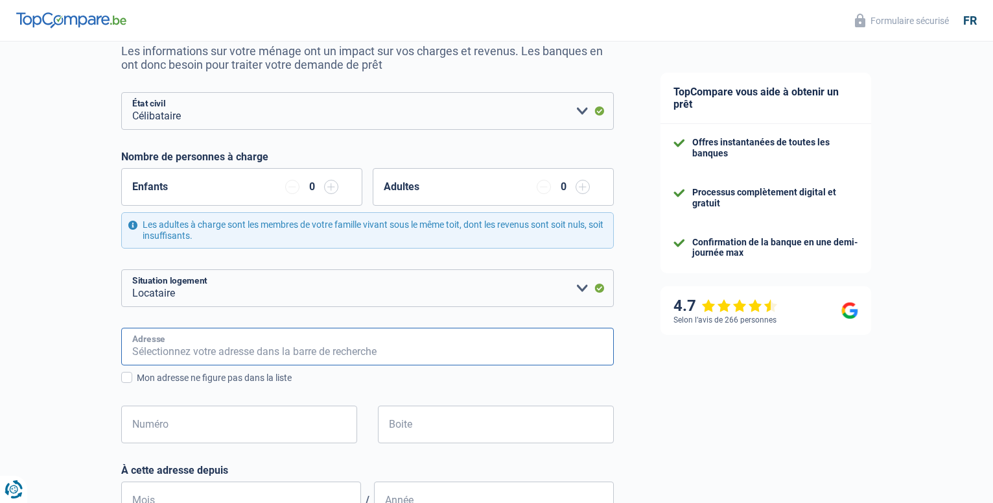
click at [169, 344] on input "Adresse" at bounding box center [367, 346] width 493 height 38
type input "Rue de Bouchegnies, Antoing, Belgique"
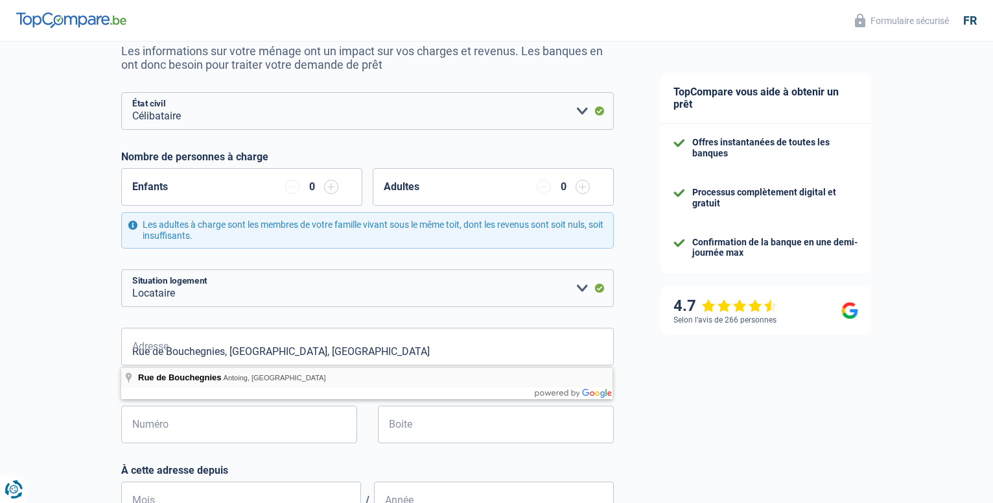
select select "BE"
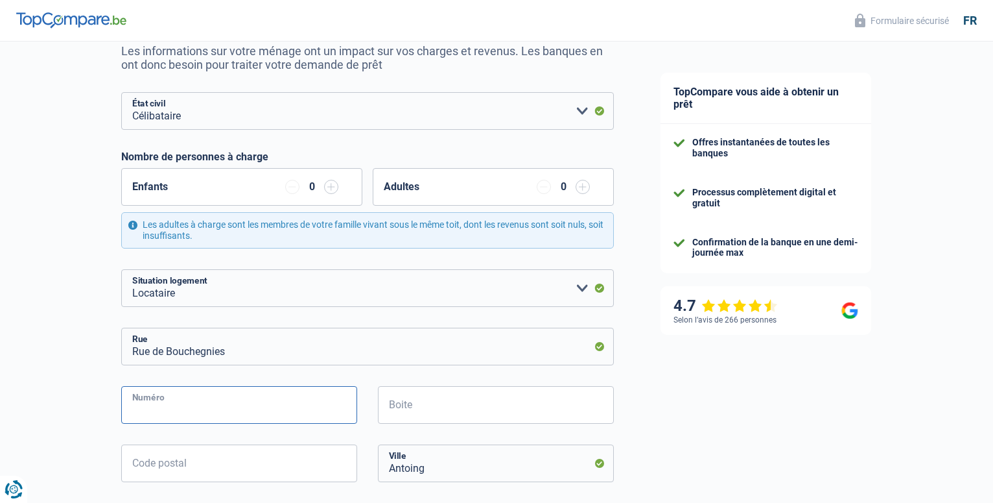
click at [191, 405] on input "Numéro" at bounding box center [239, 405] width 236 height 38
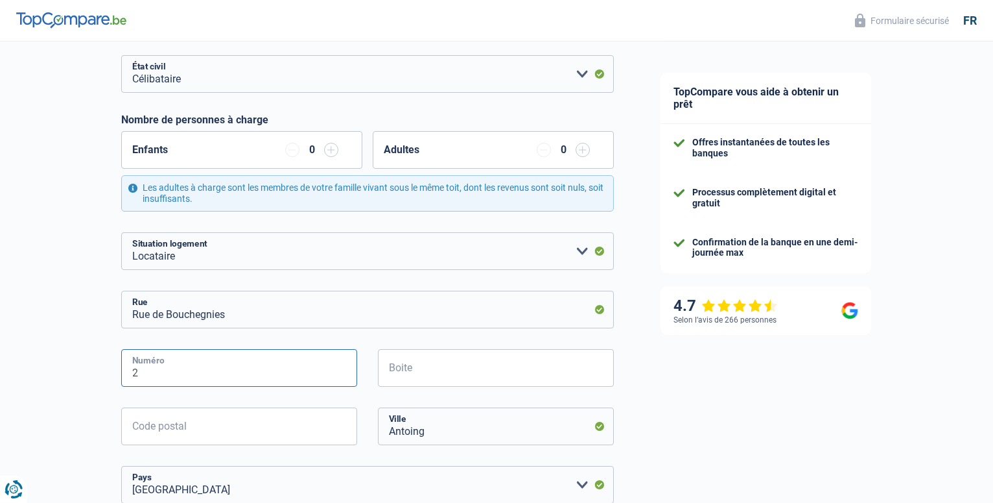
scroll to position [198, 0]
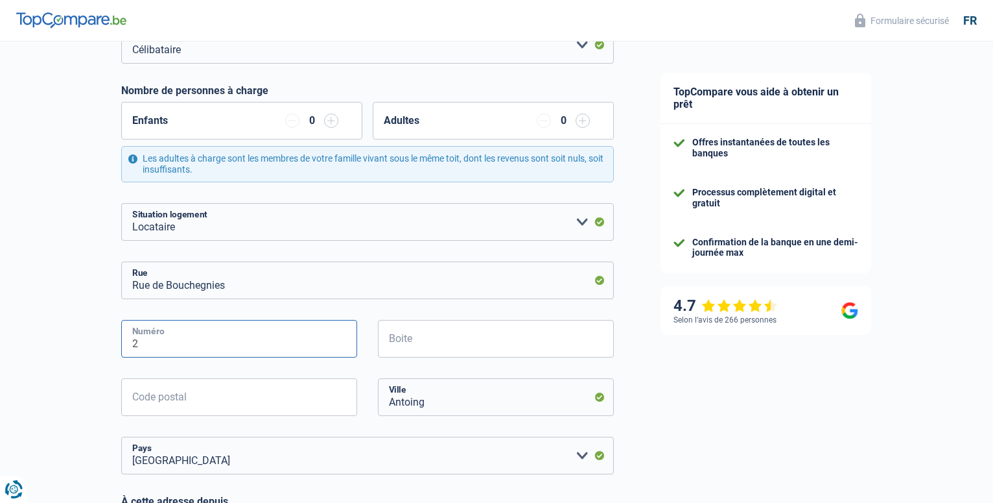
type input "2"
click at [169, 397] on input "Code postal" at bounding box center [239, 397] width 236 height 38
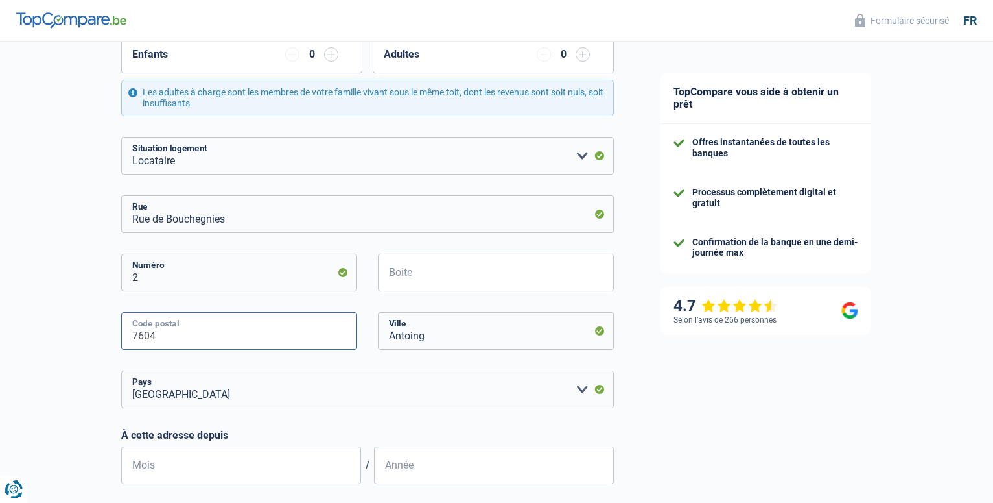
type input "7604"
click at [437, 337] on input "Antoing" at bounding box center [496, 331] width 236 height 38
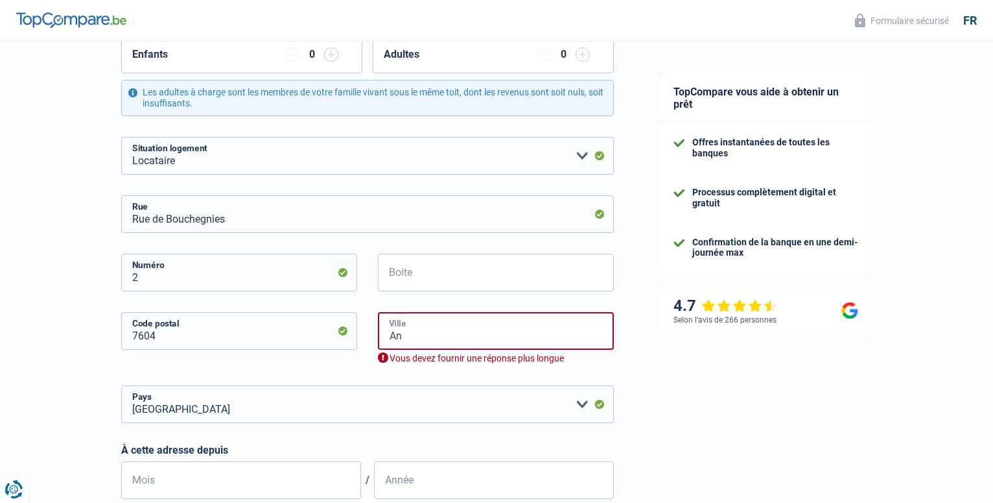
type input "A"
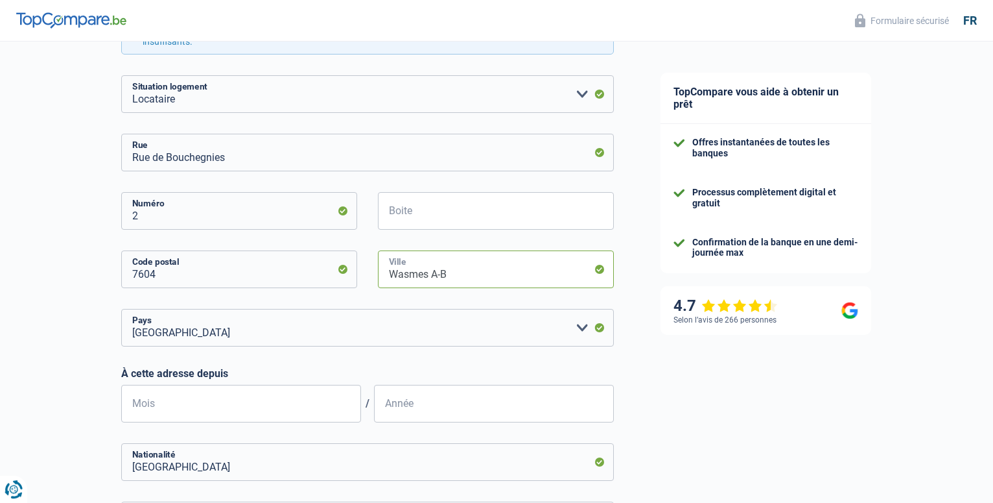
scroll to position [331, 0]
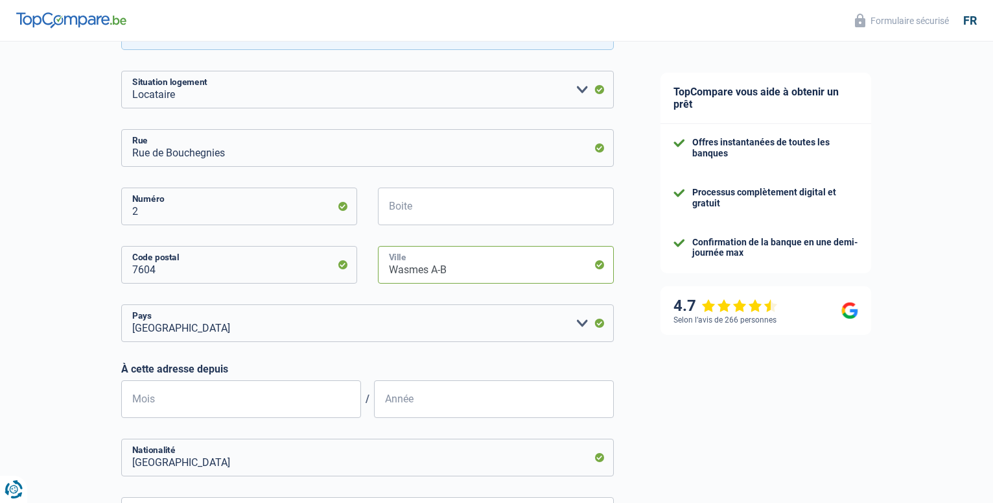
type input "Wasmes A-B"
click at [170, 397] on input "Mois" at bounding box center [241, 399] width 240 height 38
type input "08"
click at [418, 397] on input "Année" at bounding box center [494, 399] width 240 height 38
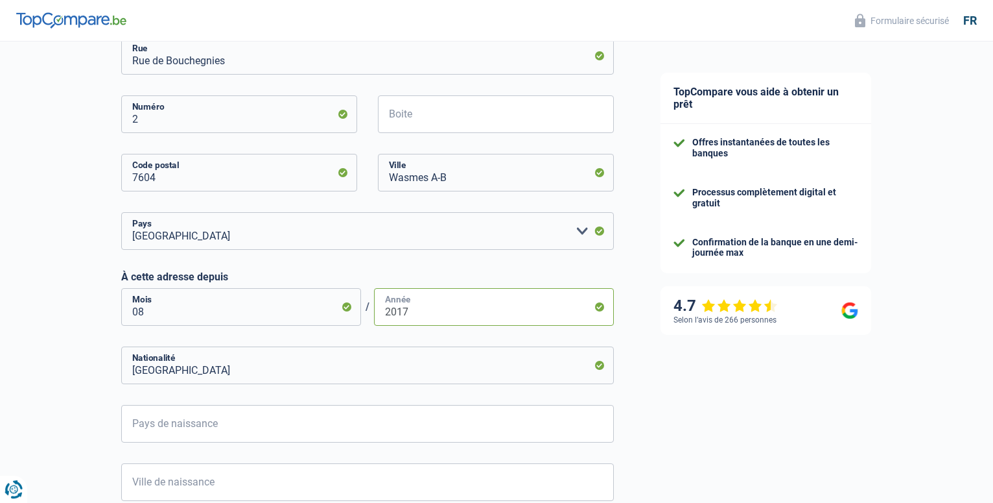
scroll to position [463, 0]
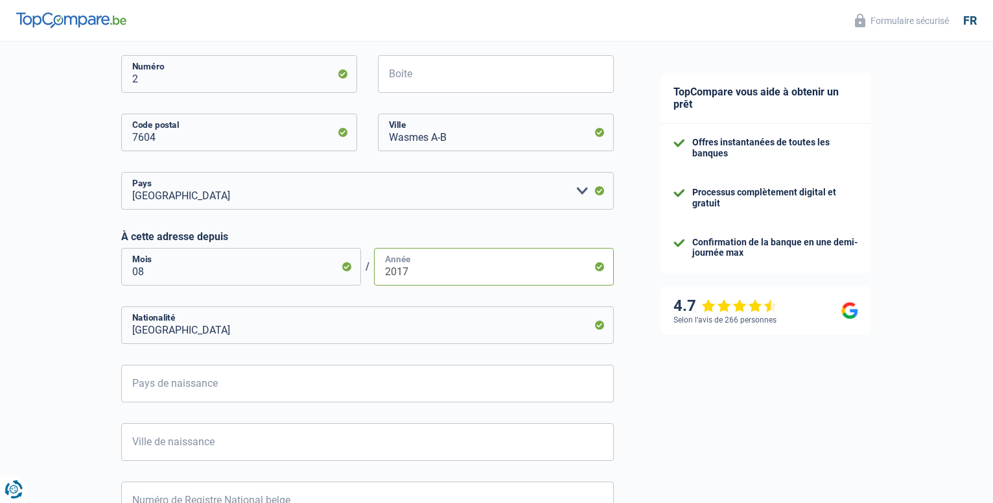
type input "2017"
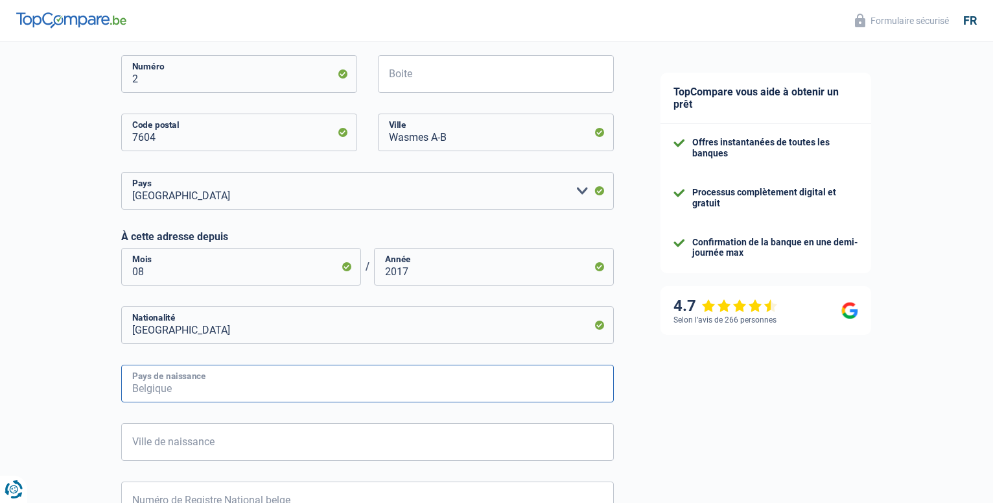
click at [219, 386] on input "Pays de naissance" at bounding box center [367, 383] width 493 height 38
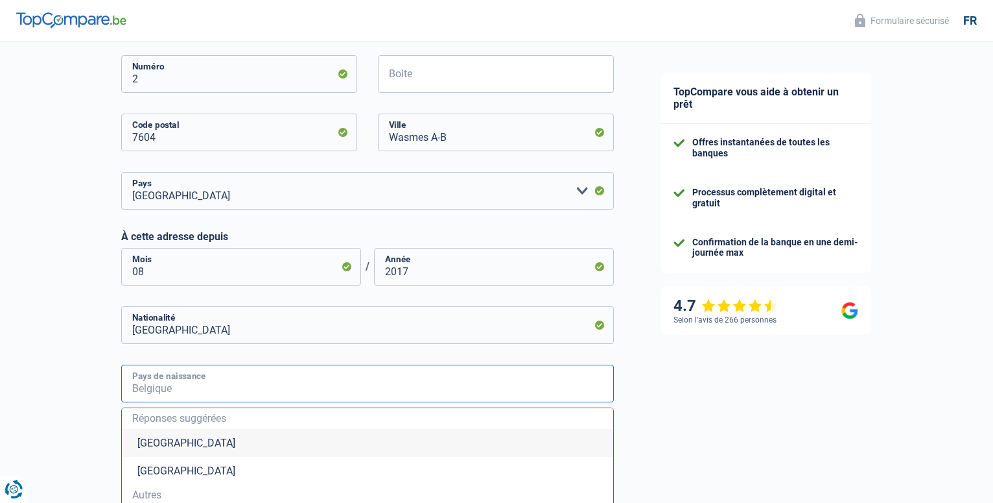
type input "F"
type input "r"
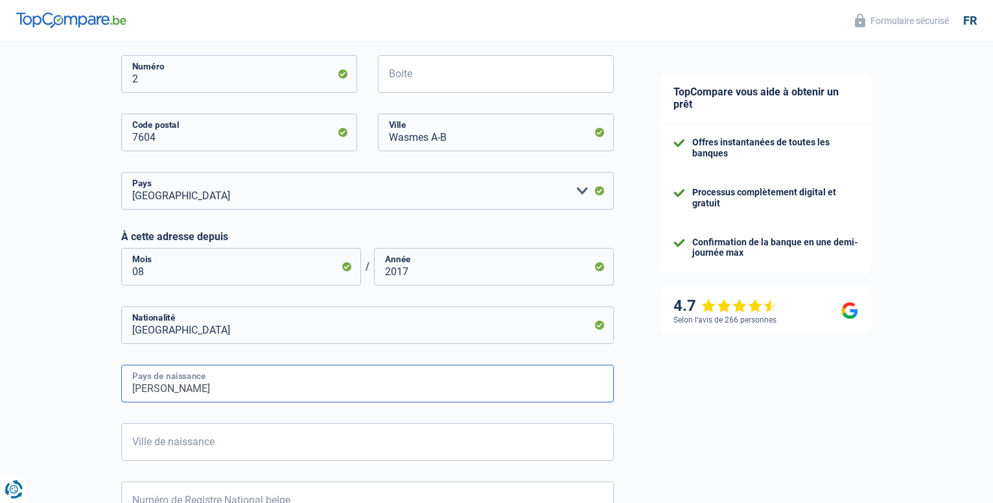
type input "francis"
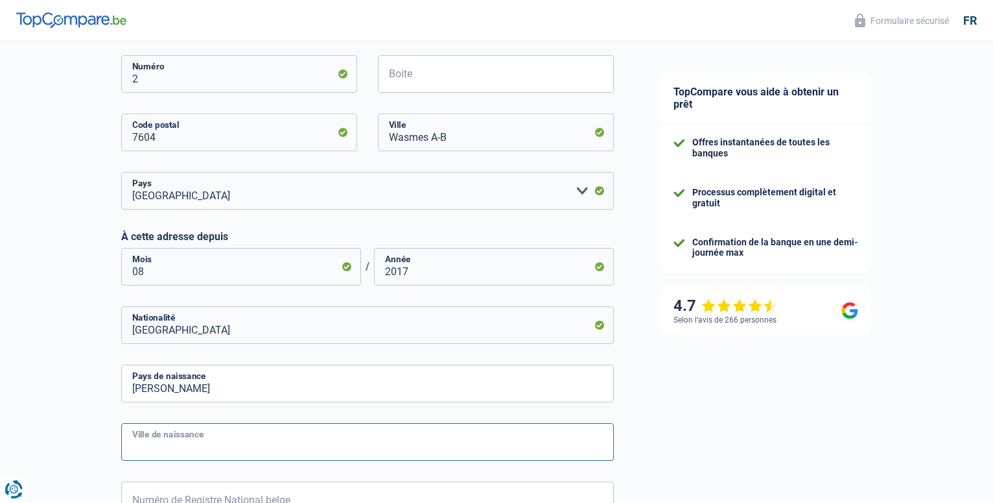
click at [213, 441] on input "Ville de naissance" at bounding box center [367, 442] width 493 height 38
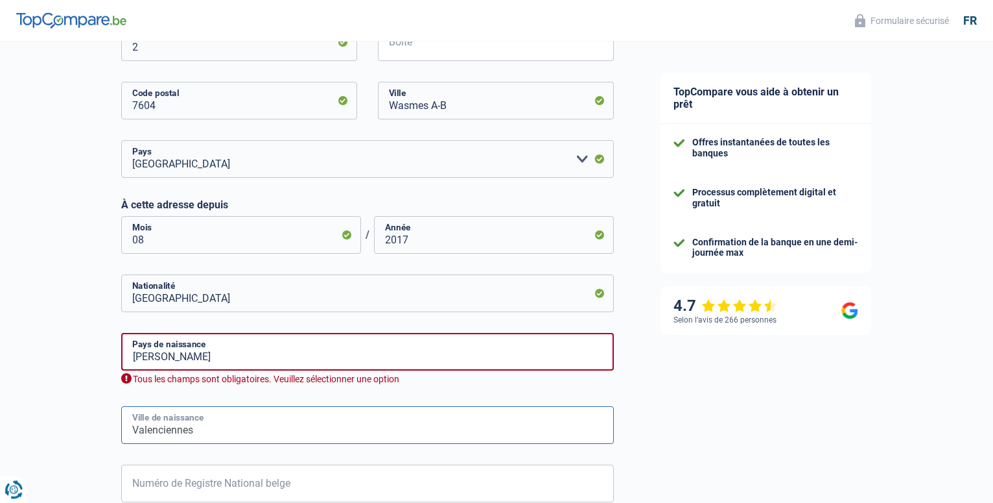
scroll to position [529, 0]
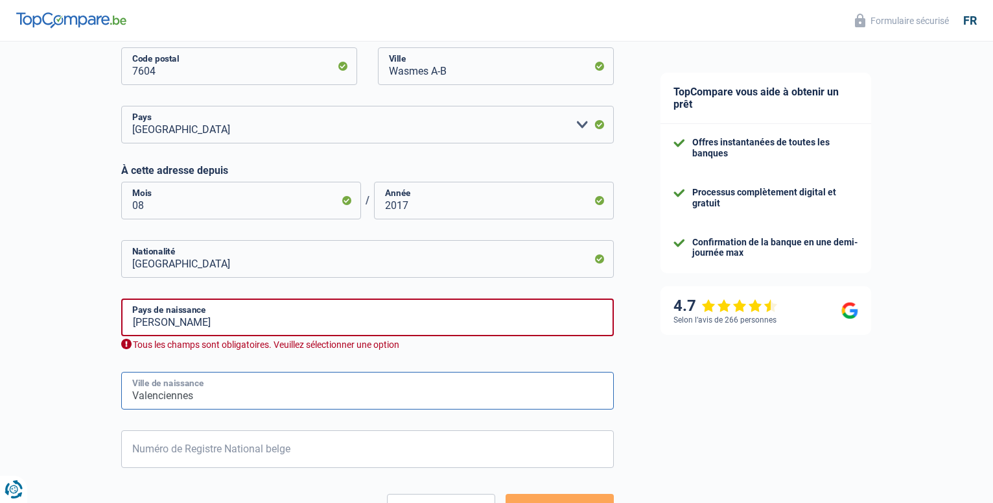
type input "Valenciennes"
click at [172, 325] on input "francis" at bounding box center [367, 317] width 493 height 38
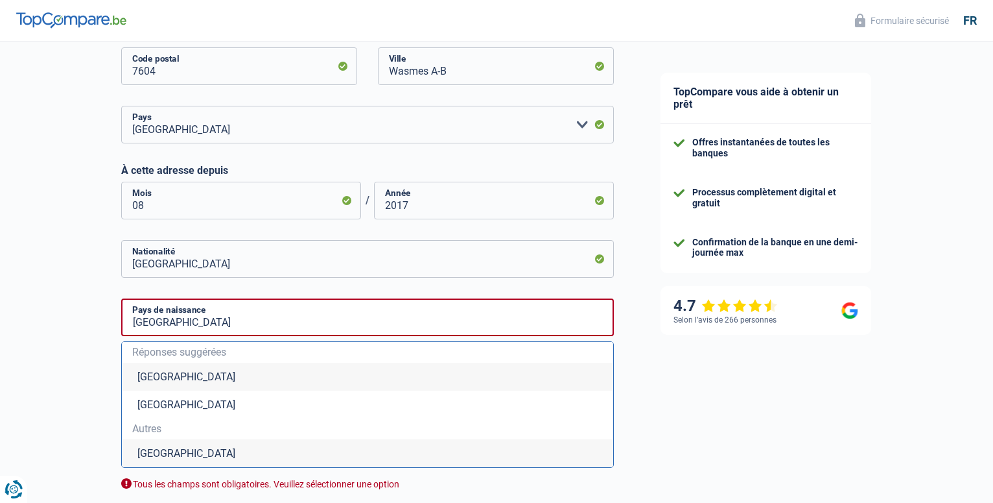
click at [156, 451] on li "France" at bounding box center [368, 453] width 492 height 28
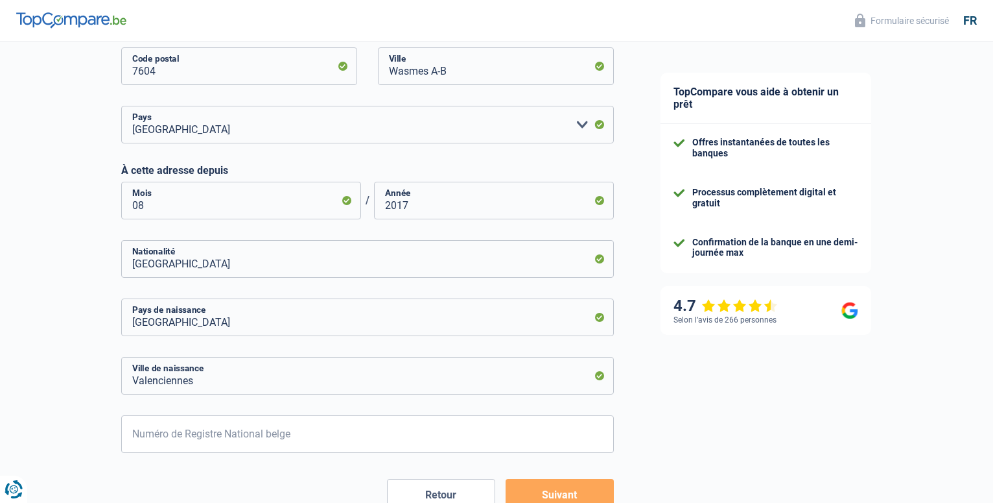
type input "France"
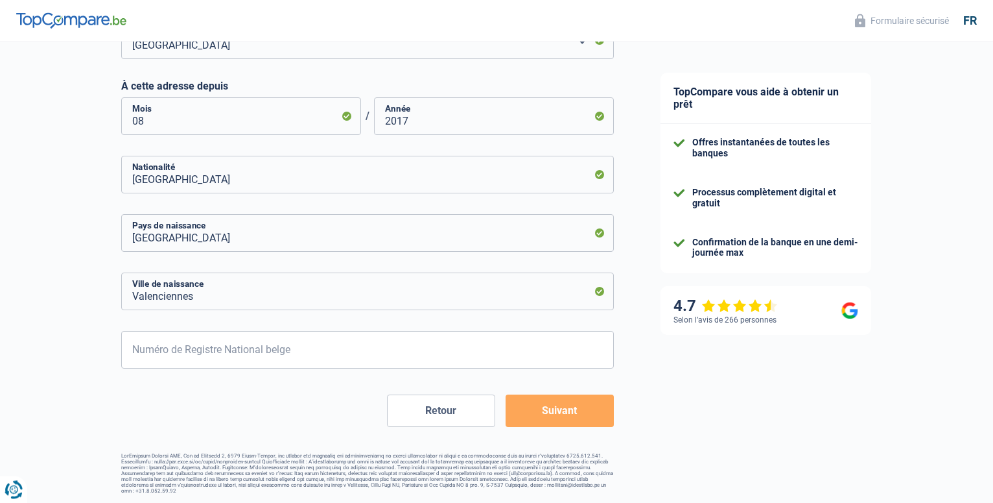
scroll to position [614, 0]
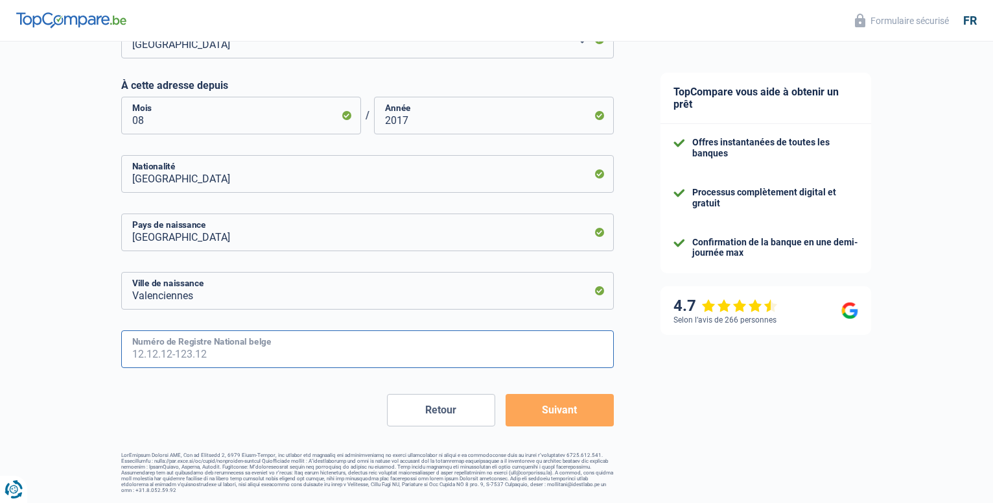
click at [166, 346] on input "Numéro de Registre National belge" at bounding box center [367, 349] width 493 height 38
type input "60.10.11-309.12"
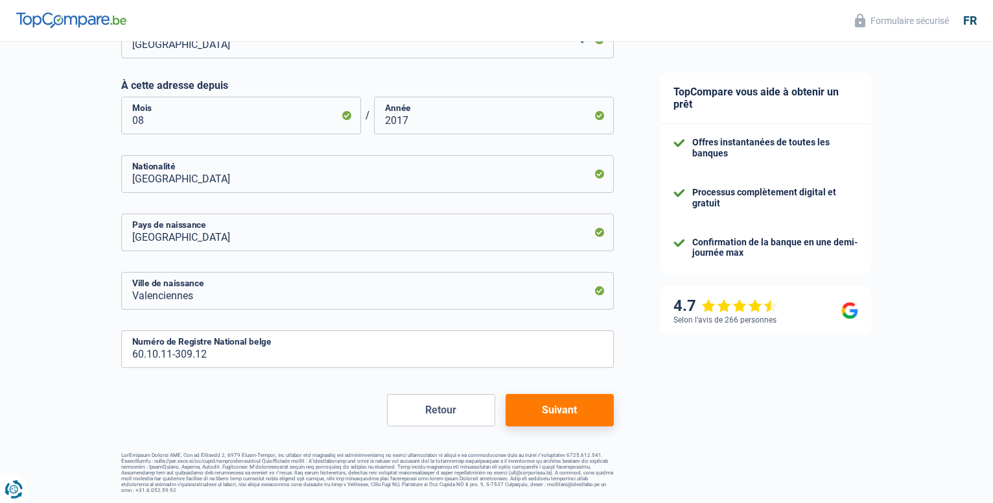
click at [562, 410] on button "Suivant" at bounding box center [560, 410] width 108 height 32
select select "netSalary"
select select "mealVouchers"
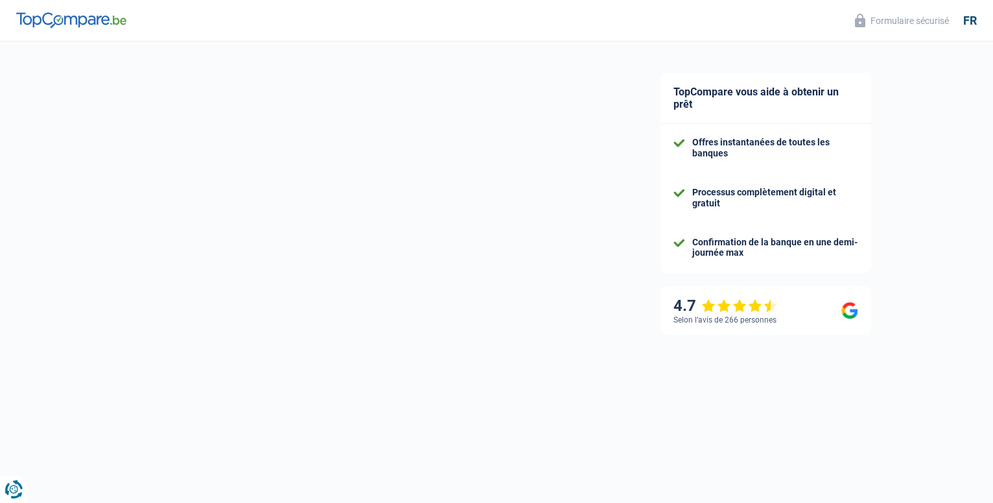
scroll to position [586, 0]
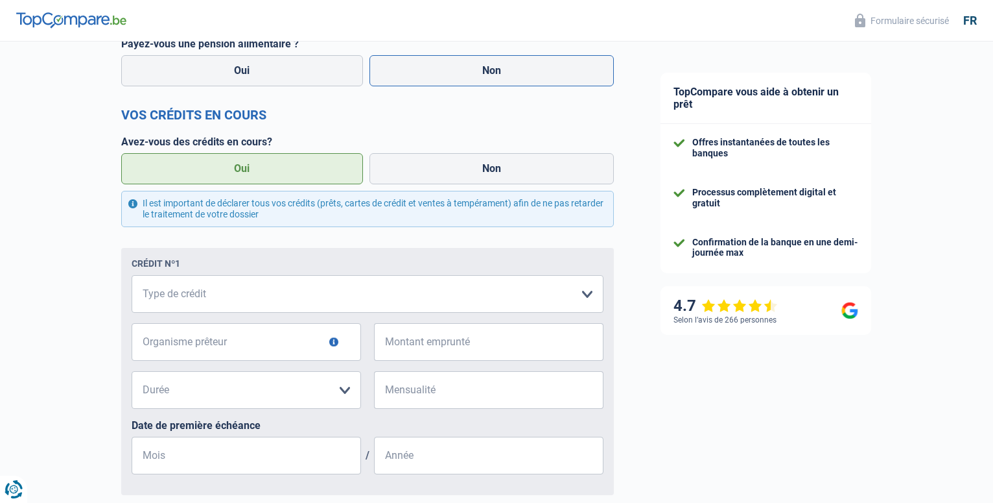
click at [442, 66] on label "Non" at bounding box center [492, 70] width 245 height 31
click at [442, 66] on input "Non" at bounding box center [492, 70] width 245 height 31
radio input "true"
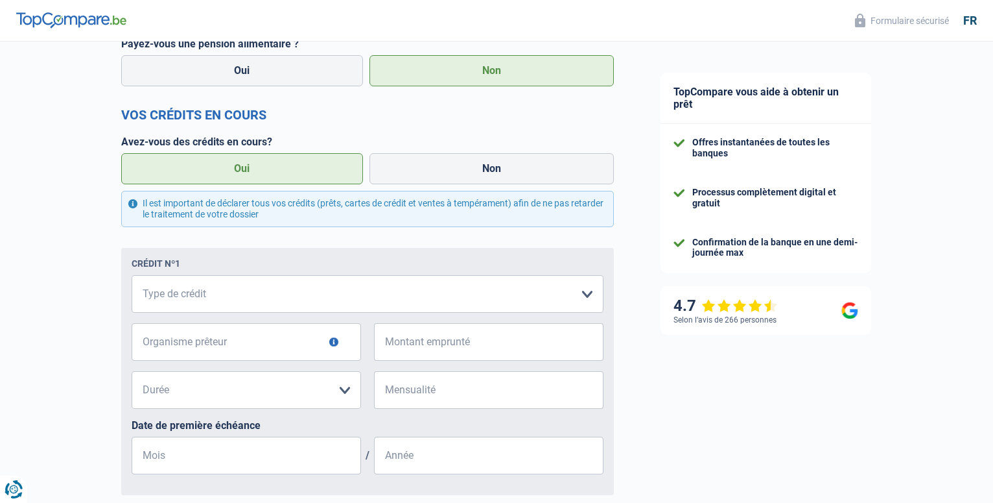
click at [226, 169] on label "Oui" at bounding box center [242, 168] width 242 height 31
click at [226, 169] on input "Oui" at bounding box center [242, 168] width 242 height 31
click at [132, 275] on select "Carte ou ouverture de crédit Prêt hypothécaire Vente à tempérament Prêt à tempé…" at bounding box center [368, 294] width 472 height 38
select select "creditConsolidation"
click option "Regroupement d'un ou plusieurs crédits" at bounding box center [0, 0] width 0 height 0
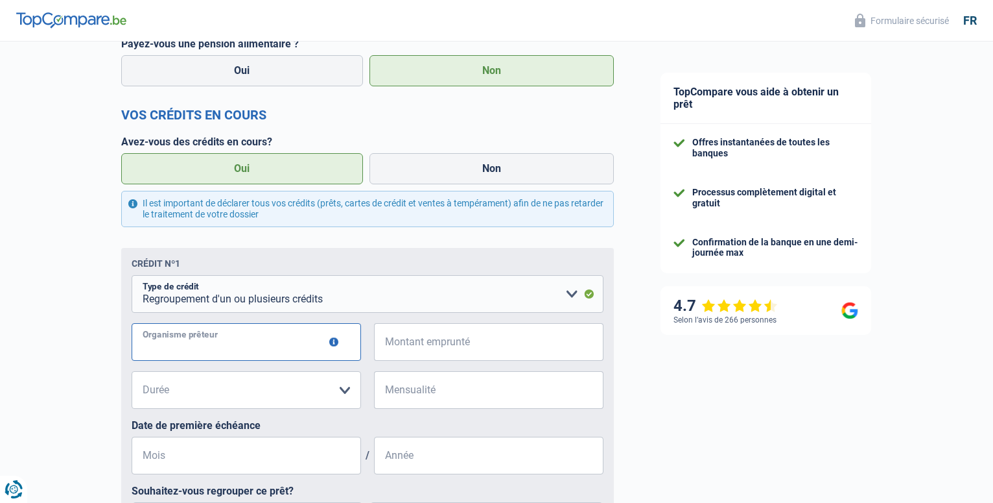
click at [276, 344] on input "Organisme prêteur" at bounding box center [247, 342] width 230 height 38
type input "cofidis"
click at [447, 350] on input "Montant emprunté" at bounding box center [496, 342] width 213 height 38
type input "65.000"
select select "120"
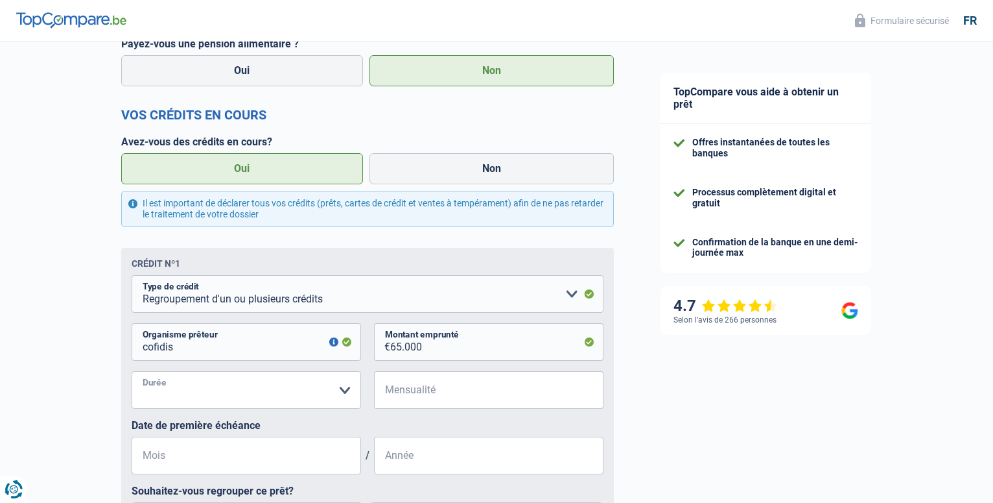
click option "120 mois" at bounding box center [0, 0] width 0 height 0
click at [425, 396] on input "Mensualité" at bounding box center [496, 390] width 213 height 38
type input "8"
type input "840"
click at [220, 465] on input "Mois" at bounding box center [247, 455] width 230 height 38
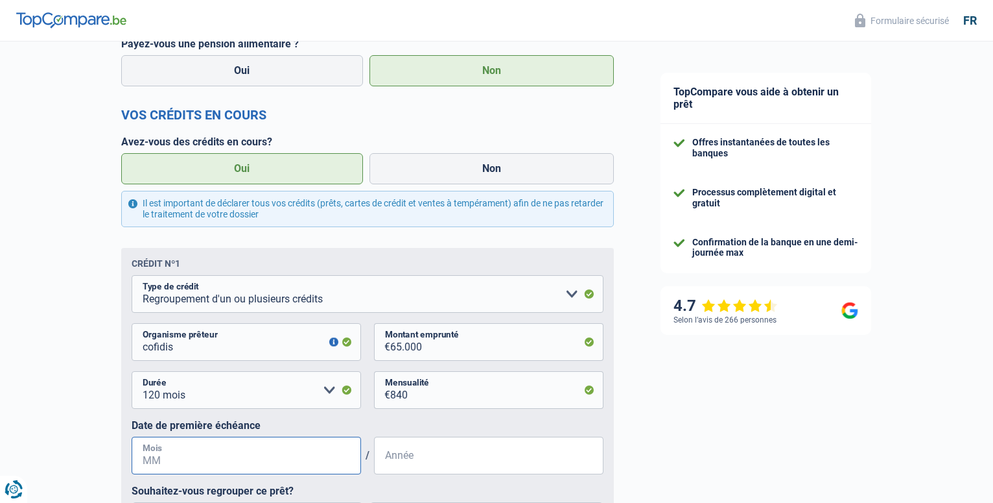
click at [193, 456] on input "Mois" at bounding box center [247, 455] width 230 height 38
type input "11"
click at [405, 460] on input "Année" at bounding box center [489, 455] width 230 height 38
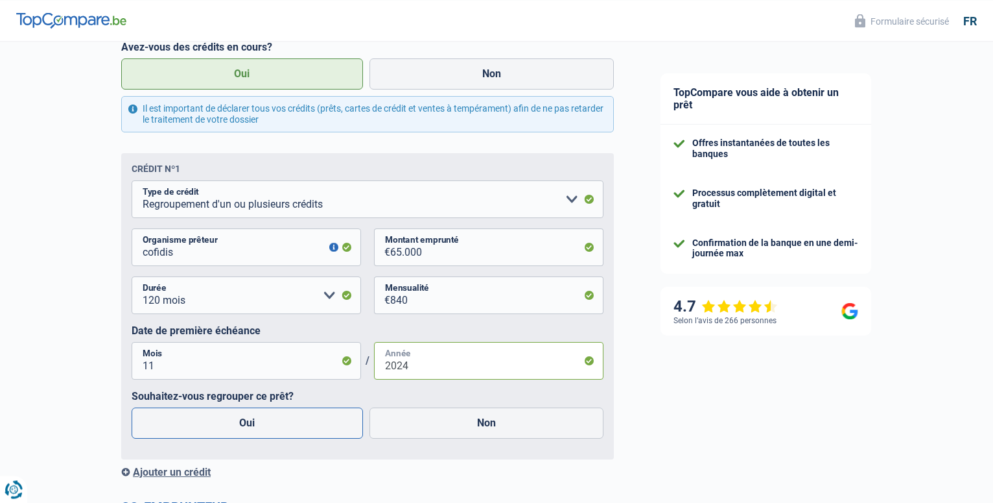
scroll to position [784, 0]
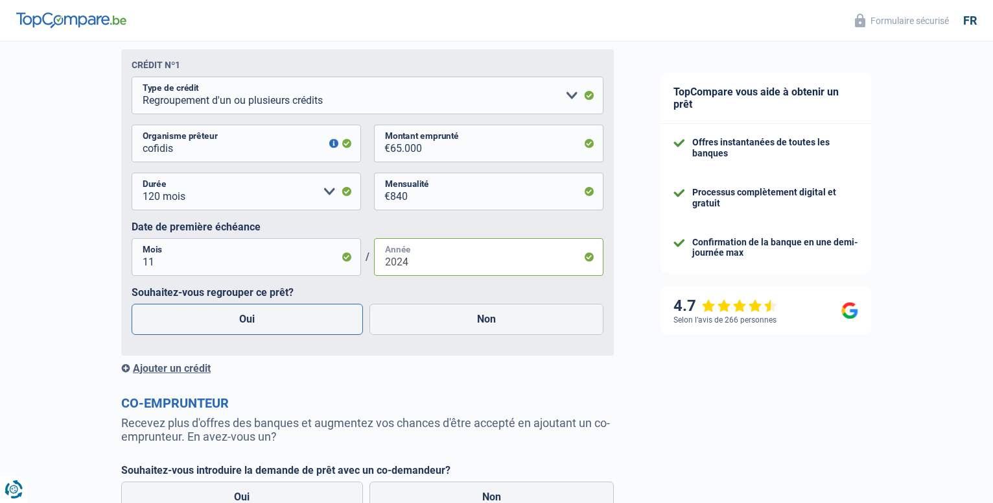
type input "2024"
click at [253, 321] on label "Oui" at bounding box center [247, 318] width 231 height 31
click at [253, 321] on input "Oui" at bounding box center [247, 318] width 231 height 31
radio input "true"
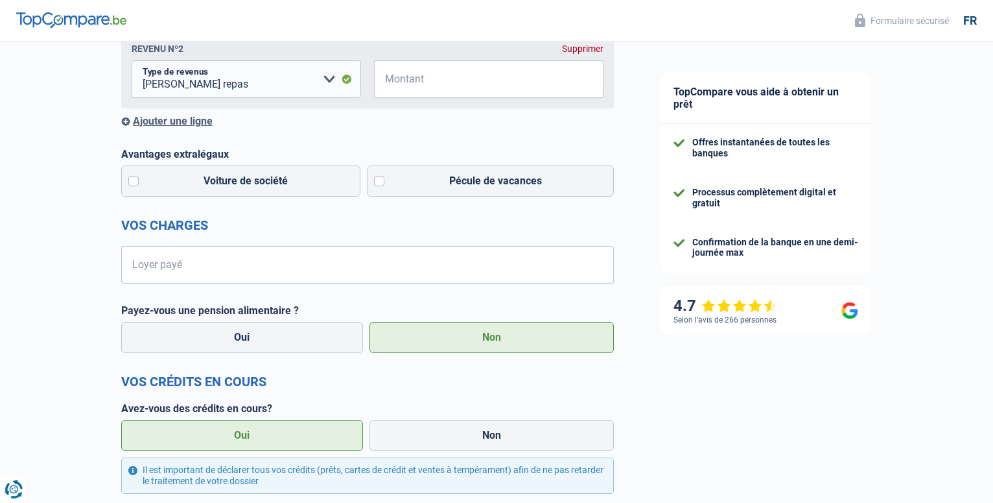
scroll to position [255, 0]
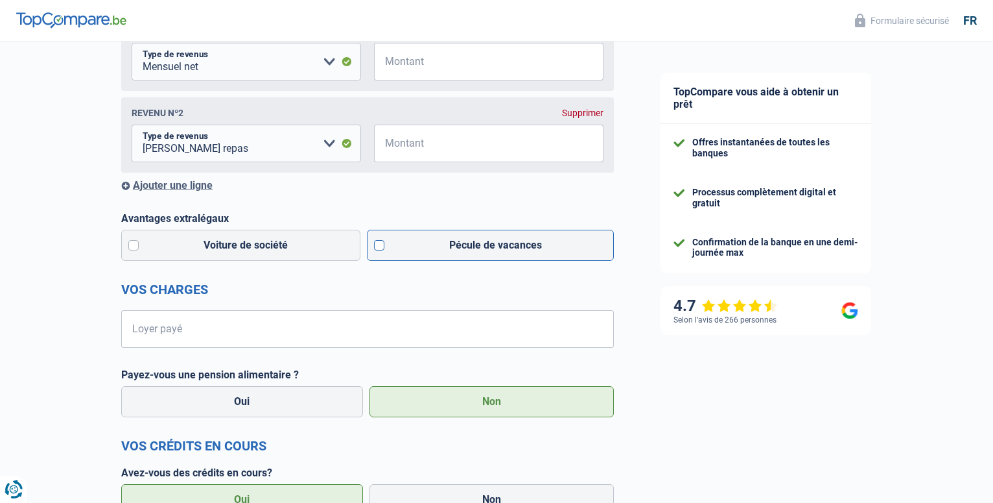
click at [376, 244] on label "Pécule de vacances" at bounding box center [491, 245] width 248 height 31
click at [376, 244] on input "Pécule de vacances" at bounding box center [491, 245] width 248 height 31
checkbox input "true"
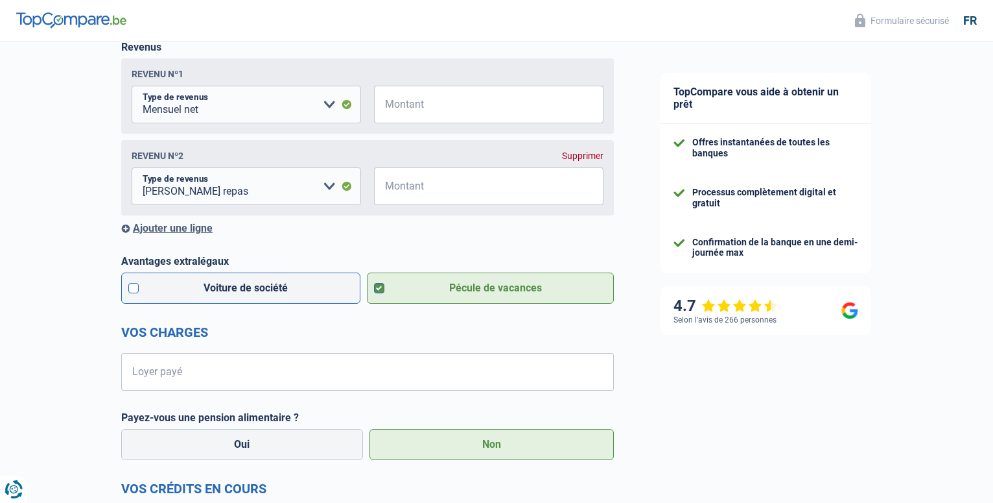
scroll to position [189, 0]
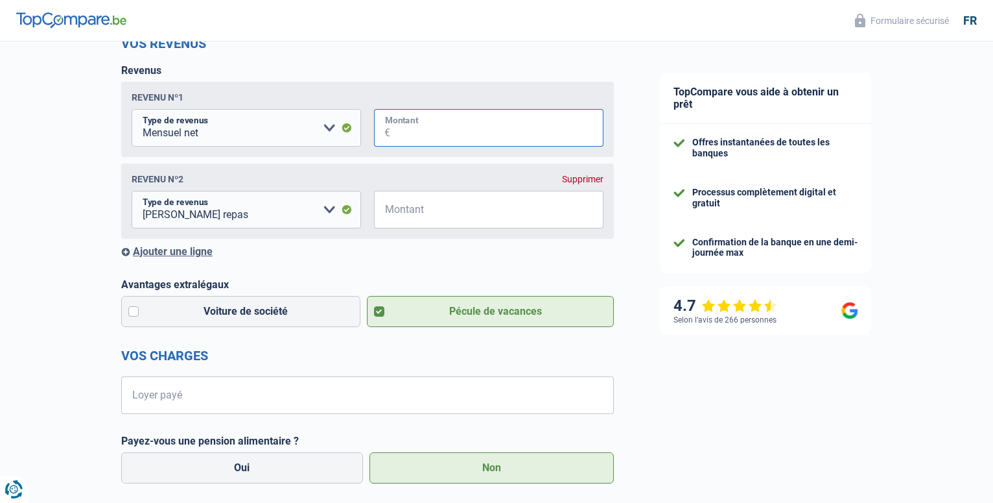
click at [444, 131] on input "Montant" at bounding box center [496, 128] width 213 height 38
type input "3.596"
click at [412, 211] on input "Montant" at bounding box center [496, 210] width 213 height 38
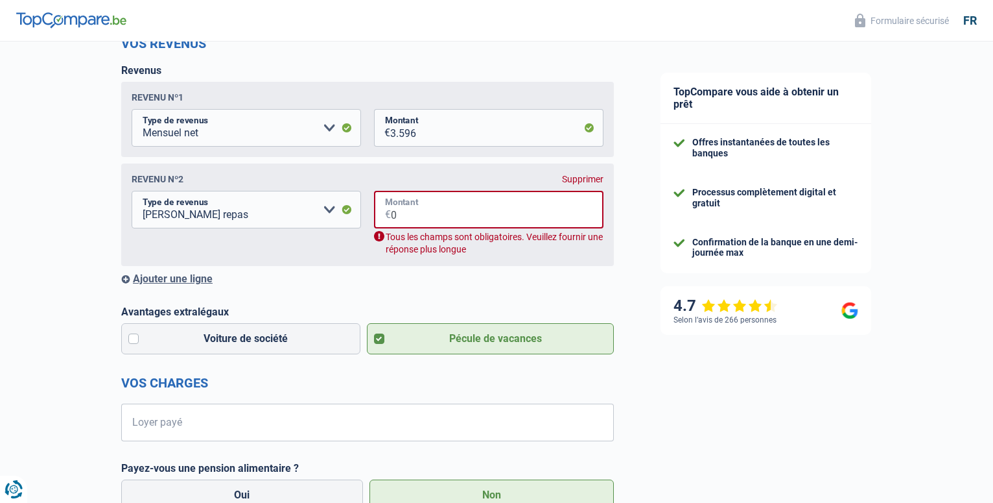
type input "0"
click at [132, 191] on select "Allocation d'handicap Allocations chômage Allocations familiales Chèques repas …" at bounding box center [247, 210] width 230 height 38
drag, startPoint x: 329, startPoint y: 211, endPoint x: 63, endPoint y: 148, distance: 274.0
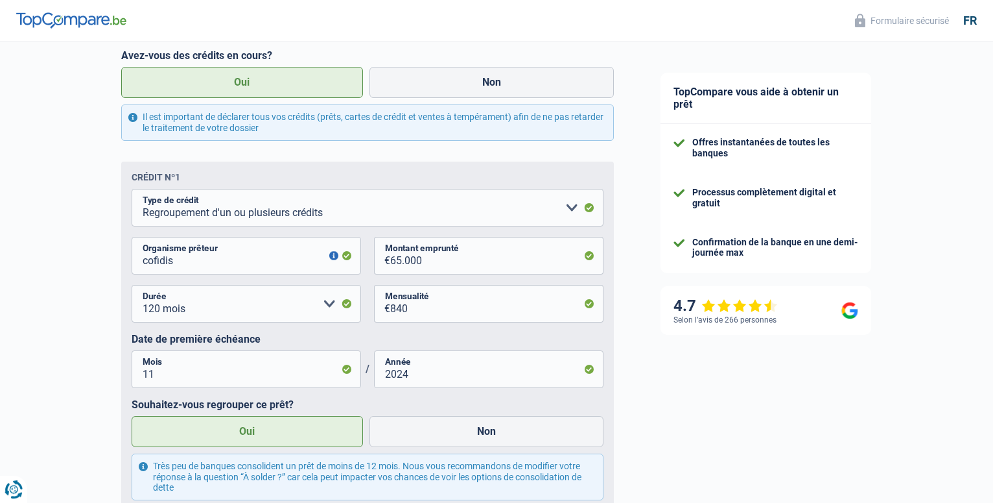
scroll to position [728, 0]
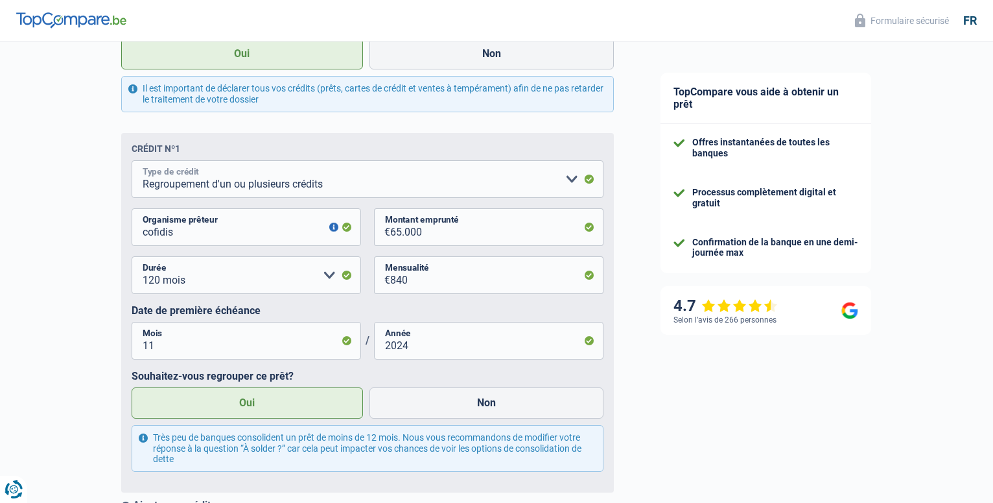
click at [132, 160] on select "Carte ou ouverture de crédit Prêt hypothécaire Vente à tempérament Prêt à tempé…" at bounding box center [368, 179] width 472 height 38
click option "Regroupement d'un ou plusieurs crédits" at bounding box center [0, 0] width 0 height 0
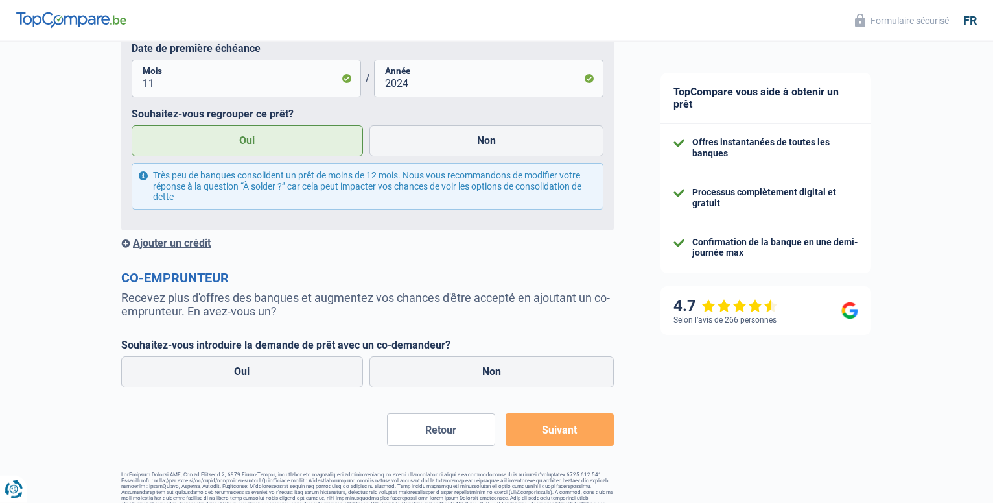
scroll to position [1012, 0]
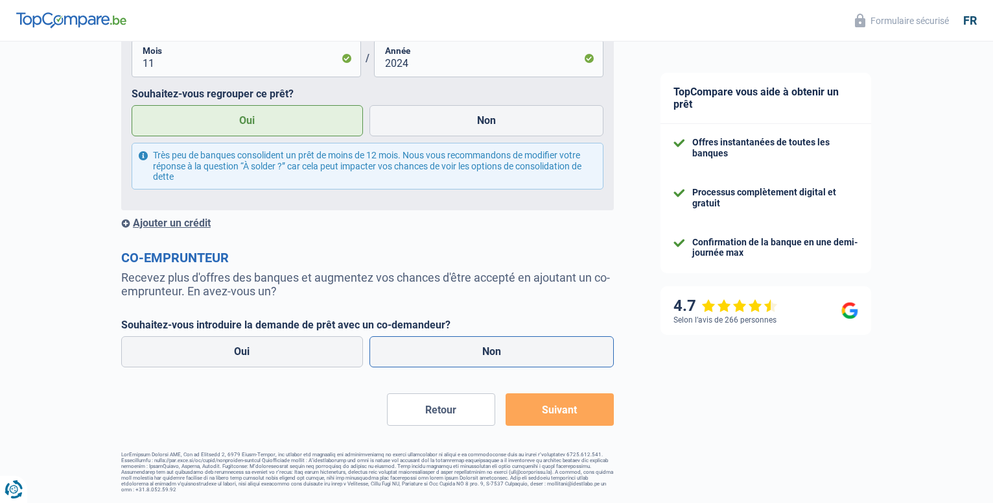
click at [470, 350] on label "Non" at bounding box center [492, 351] width 245 height 31
click at [470, 350] on input "Non" at bounding box center [492, 351] width 245 height 31
radio input "true"
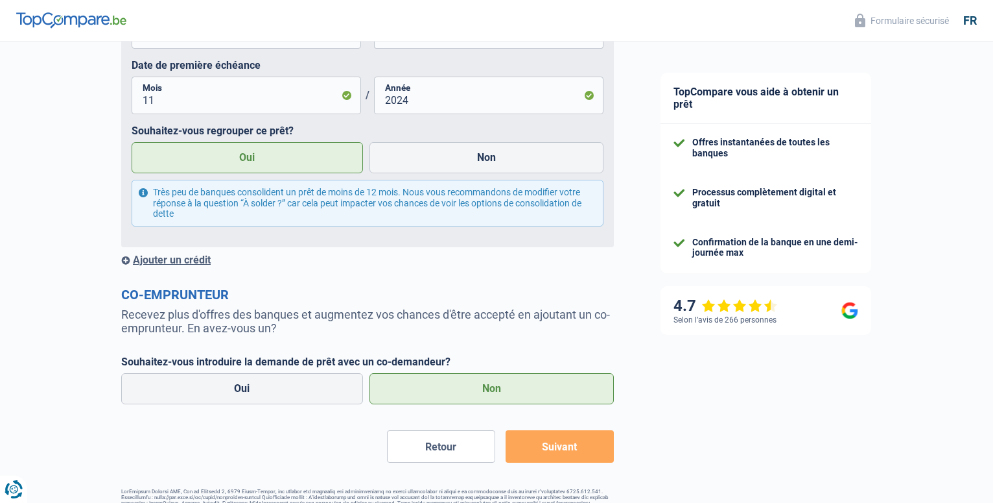
scroll to position [1052, 0]
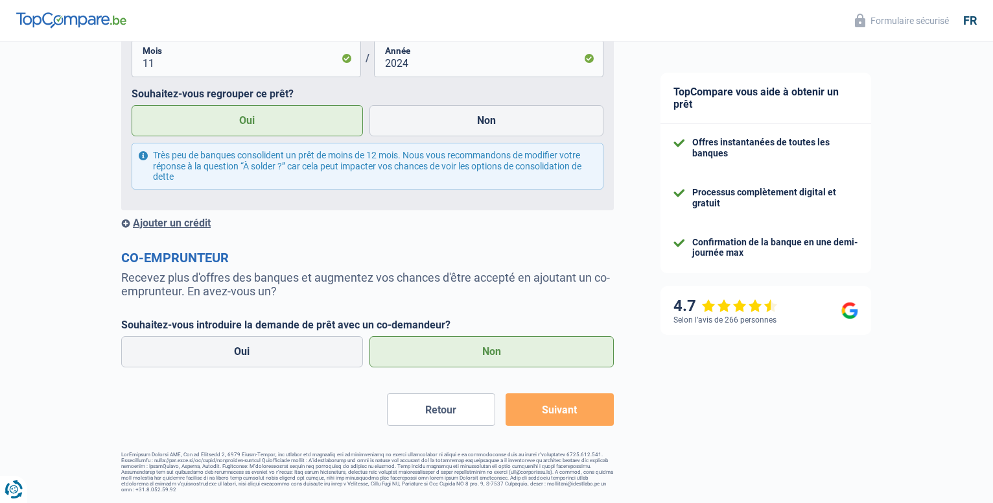
click at [487, 350] on label "Non" at bounding box center [492, 351] width 245 height 31
click at [487, 350] on input "Non" at bounding box center [492, 351] width 245 height 31
click at [534, 405] on button "Suivant" at bounding box center [560, 409] width 108 height 32
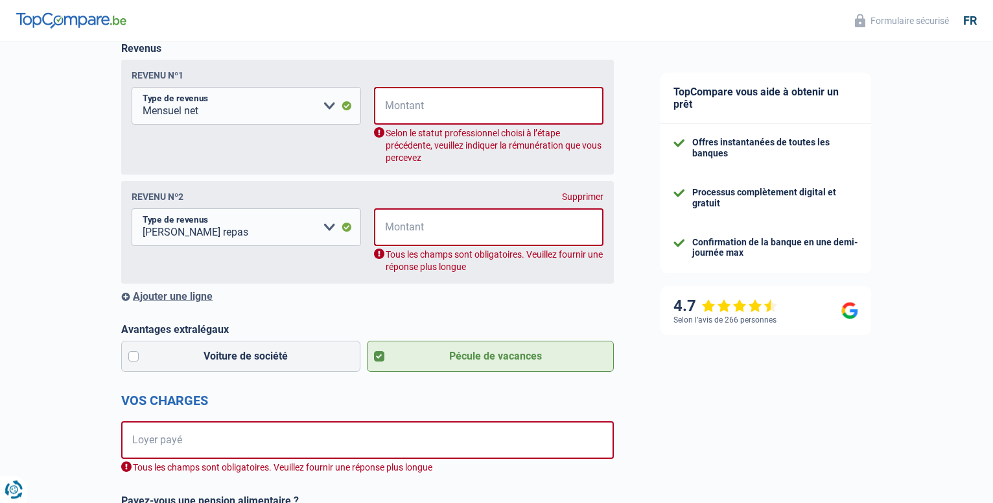
scroll to position [210, 0]
click at [403, 104] on input "Montant" at bounding box center [497, 107] width 213 height 38
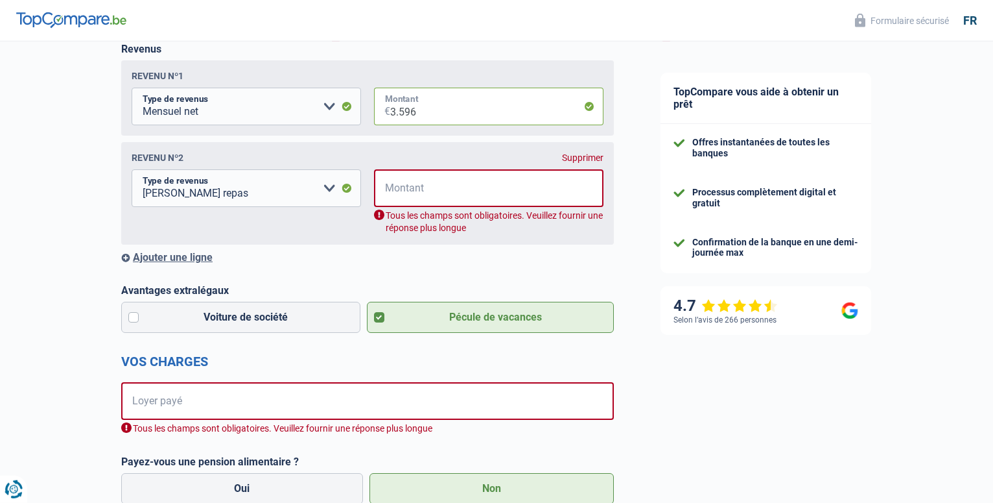
type input "3.596"
click at [405, 187] on input "Montant" at bounding box center [497, 188] width 213 height 38
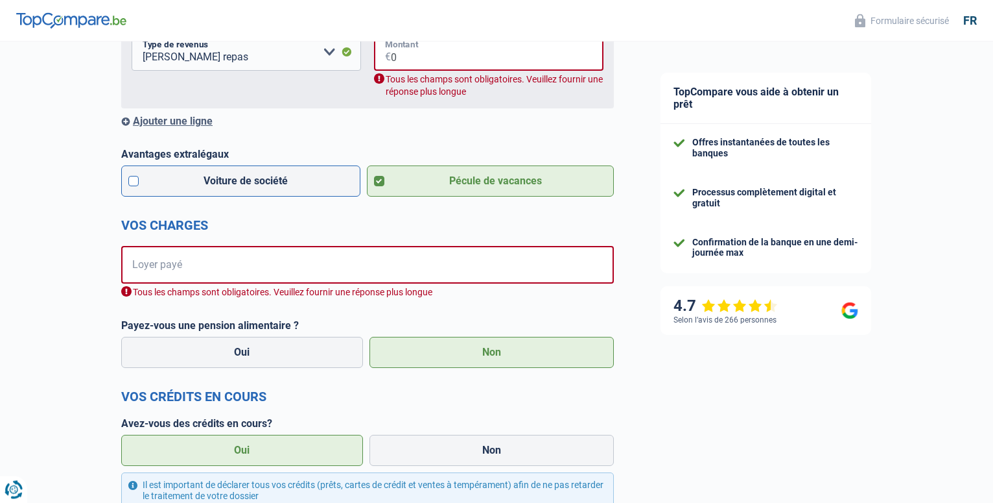
scroll to position [409, 0]
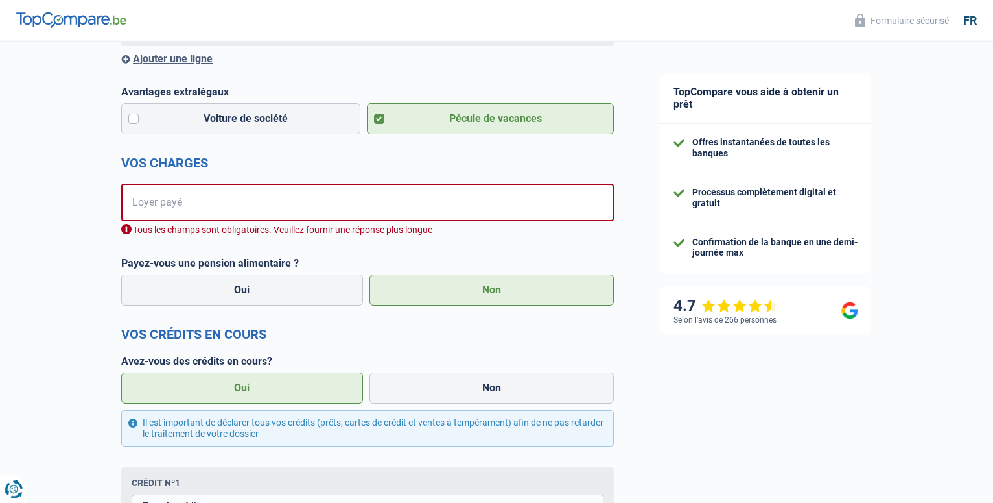
type input "0"
click at [184, 201] on input "Loyer payé" at bounding box center [376, 203] width 476 height 38
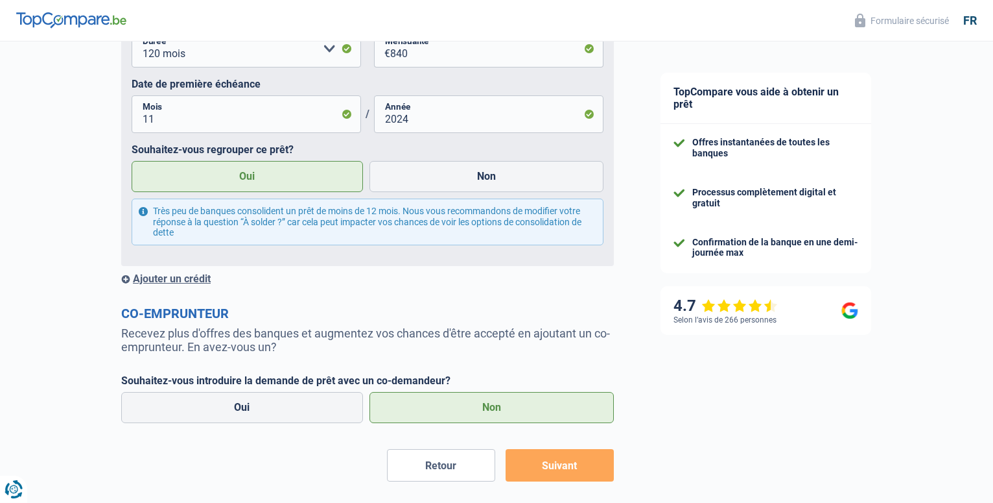
scroll to position [1004, 0]
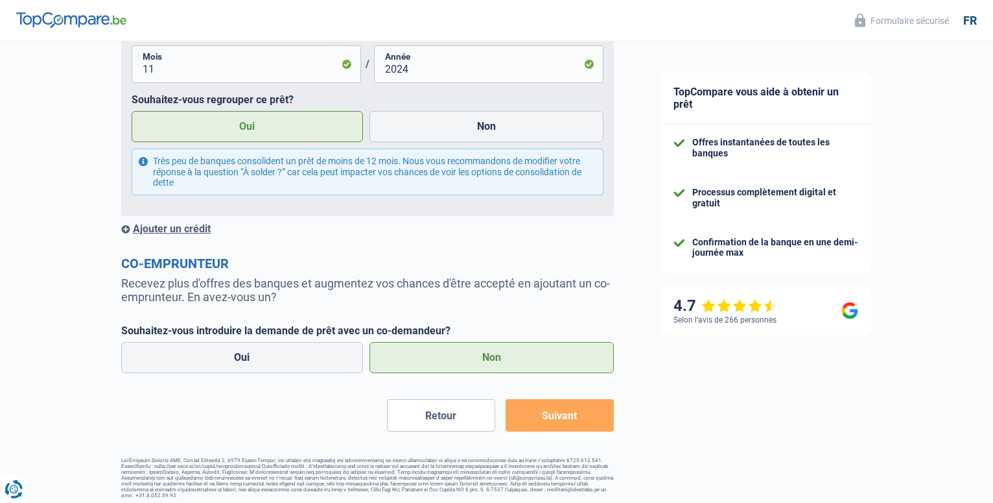
type input "550"
click at [528, 414] on button "Suivant" at bounding box center [560, 415] width 108 height 32
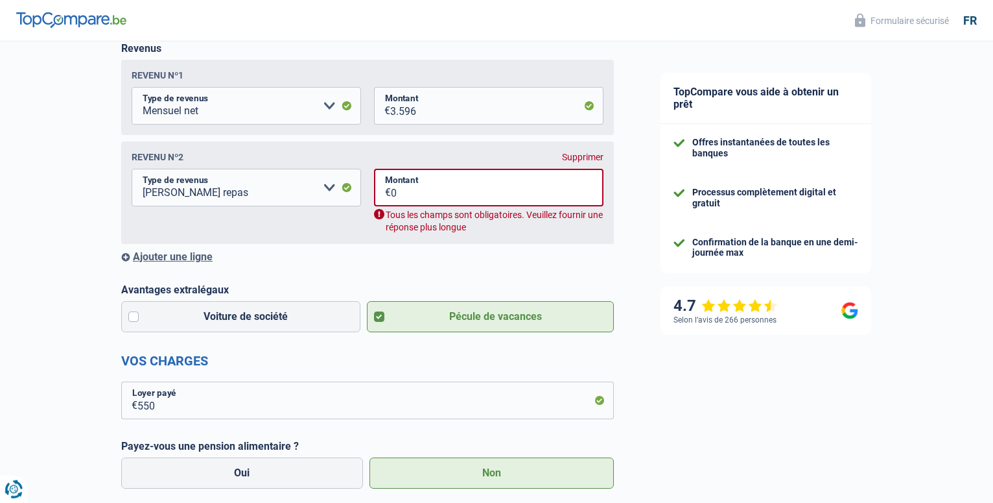
scroll to position [210, 0]
click at [401, 198] on input "0" at bounding box center [497, 188] width 213 height 38
type input "0"
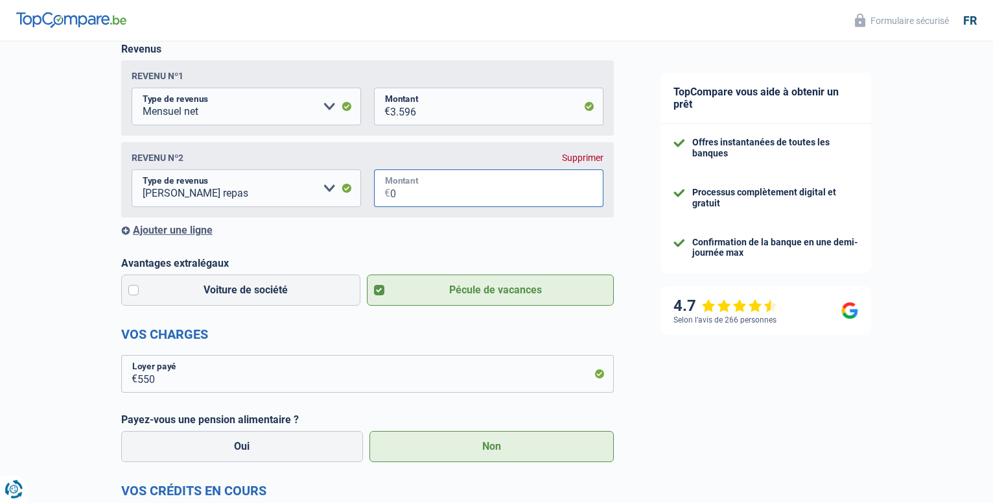
type input "0"
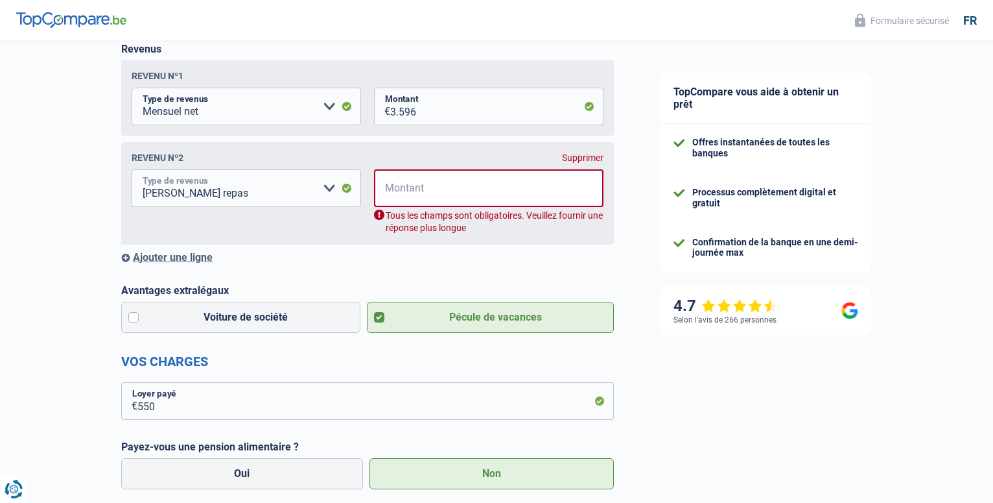
click at [132, 169] on select "Allocation d'handicap Allocations chômage Allocations familiales Chèques repas …" at bounding box center [247, 188] width 230 height 38
select select "other"
click option "Autres revenus" at bounding box center [0, 0] width 0 height 0
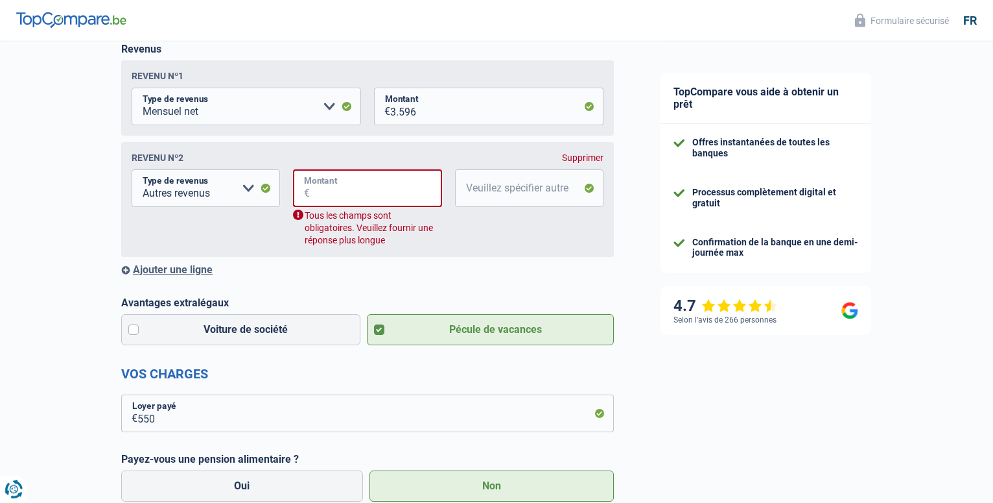
click at [326, 187] on input "Montant" at bounding box center [376, 188] width 132 height 38
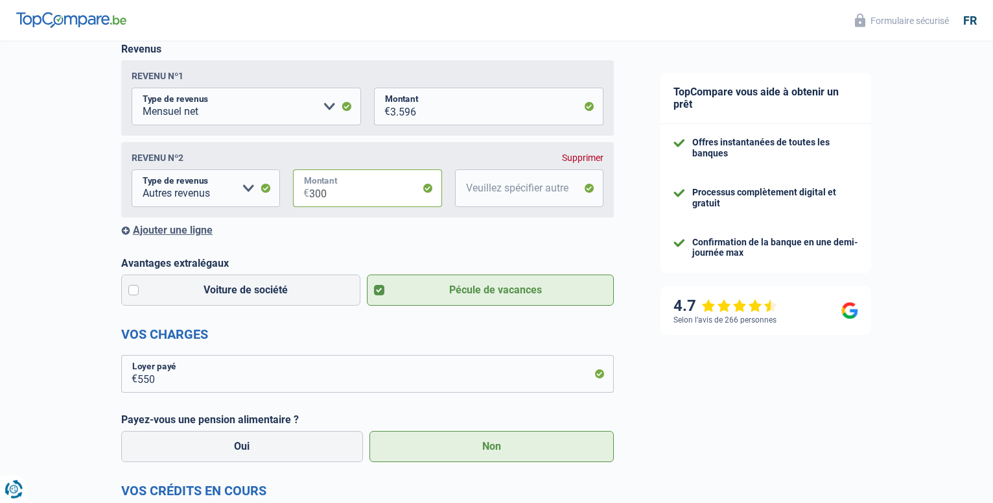
type input "300"
click at [535, 193] on input "Veuillez spécifier autre" at bounding box center [529, 188] width 148 height 38
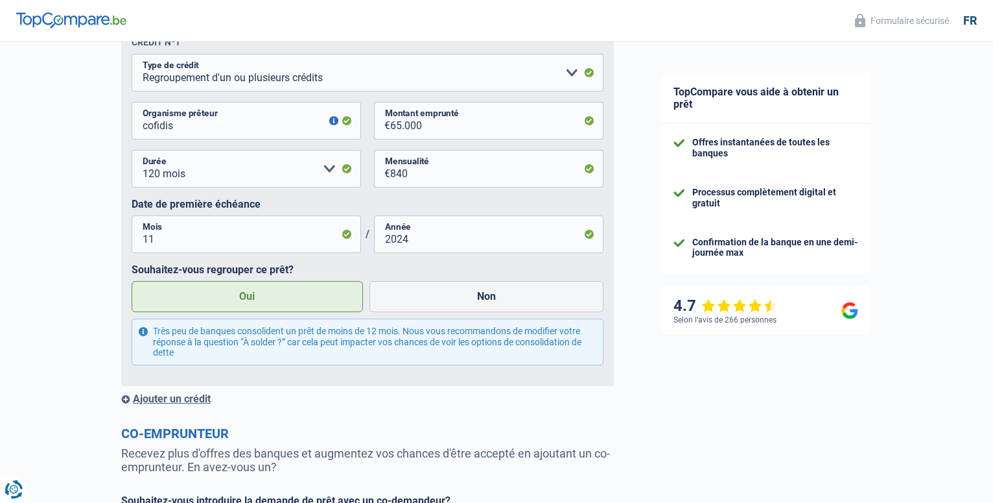
scroll to position [938, 0]
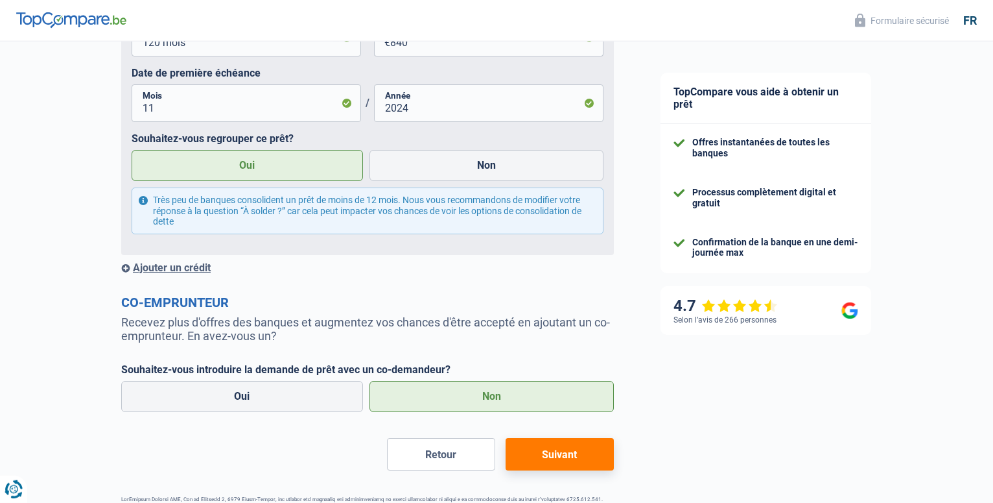
type input "élevage"
click at [535, 451] on button "Suivant" at bounding box center [560, 454] width 108 height 32
select select "refinancing"
select select "120"
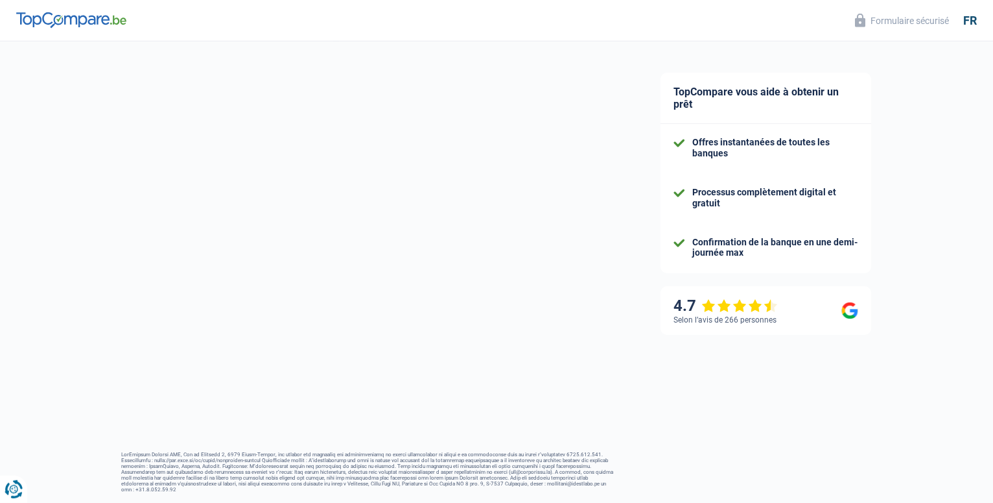
scroll to position [174, 0]
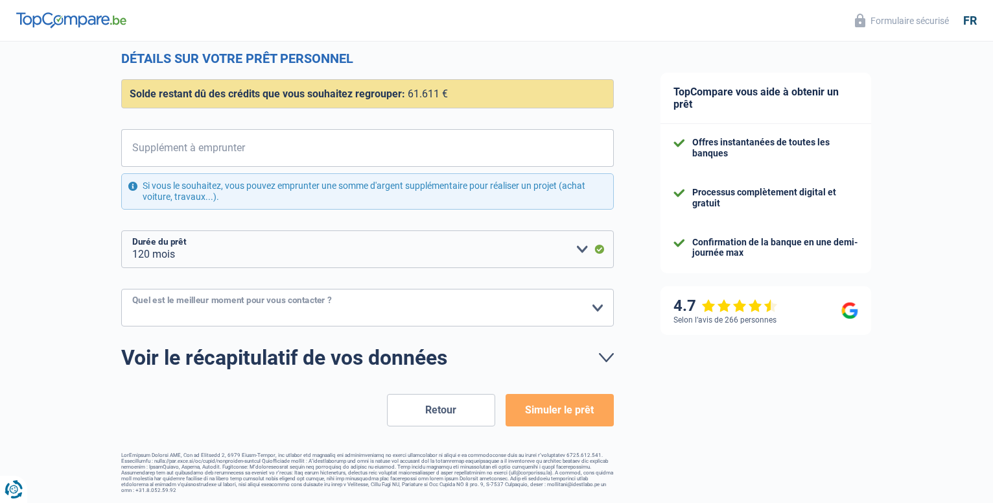
click at [121, 289] on select "10h-12h 12h-14h 14h-16h 16h-18h Veuillez sélectionner une option" at bounding box center [367, 308] width 493 height 38
select select "10-12"
click option "10h-12h" at bounding box center [0, 0] width 0 height 0
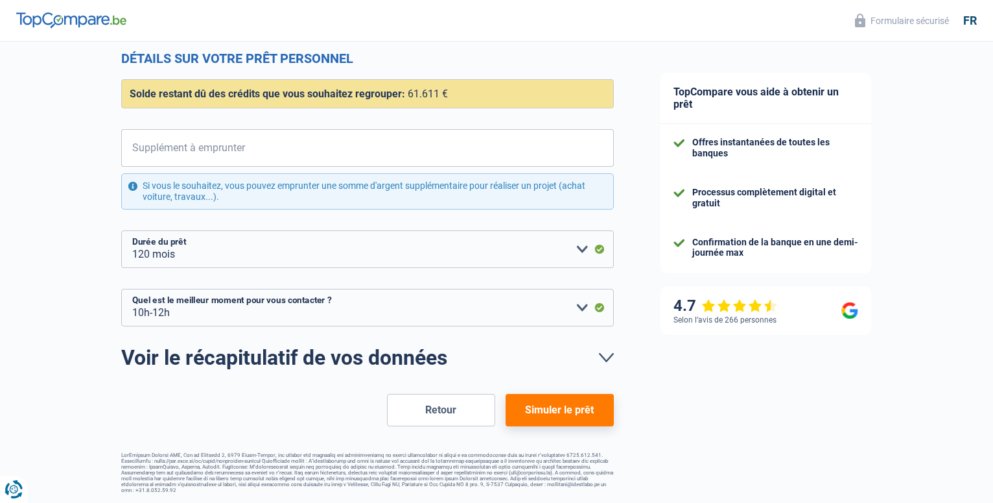
click at [543, 410] on button "Simuler le prêt" at bounding box center [560, 410] width 108 height 32
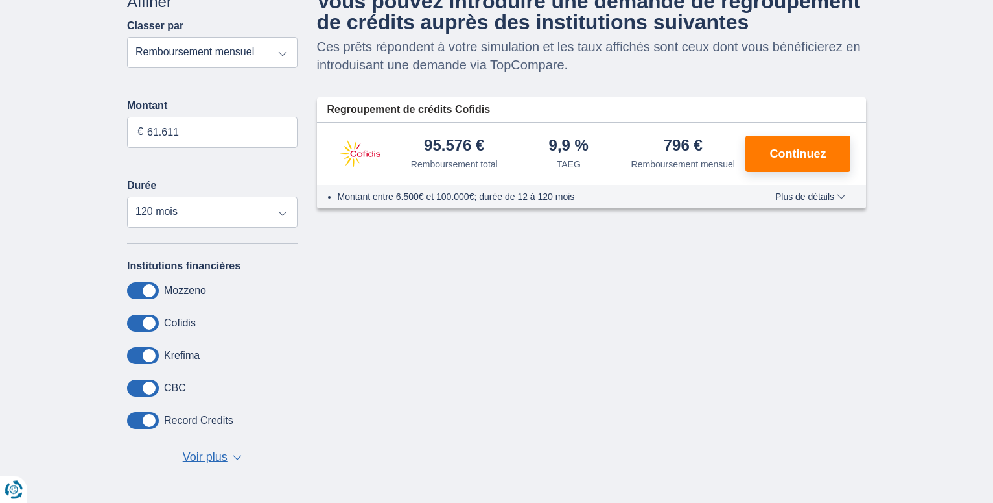
scroll to position [132, 0]
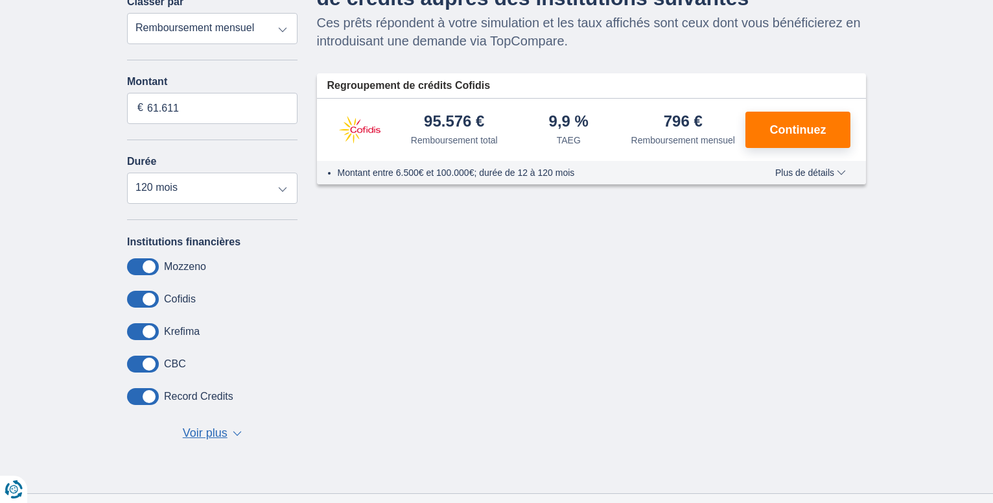
click at [214, 432] on span "Voir plus" at bounding box center [205, 433] width 45 height 17
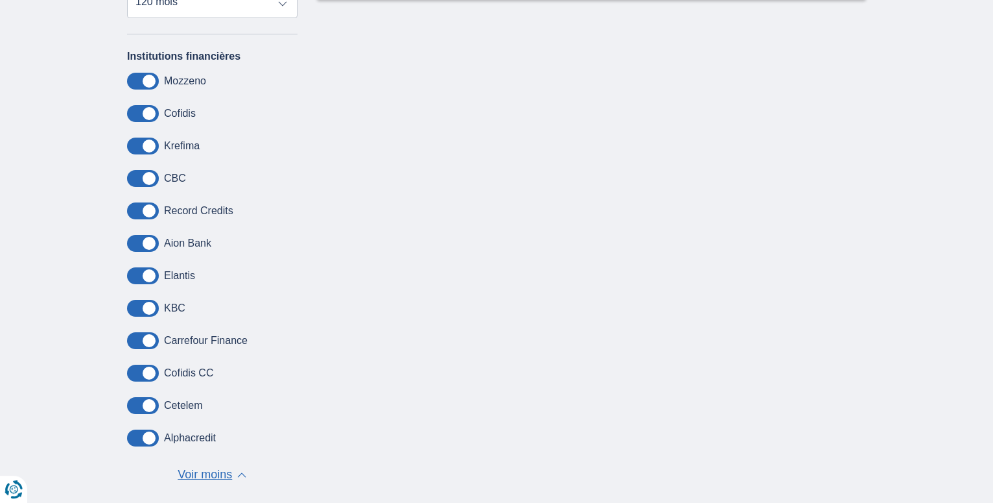
scroll to position [331, 0]
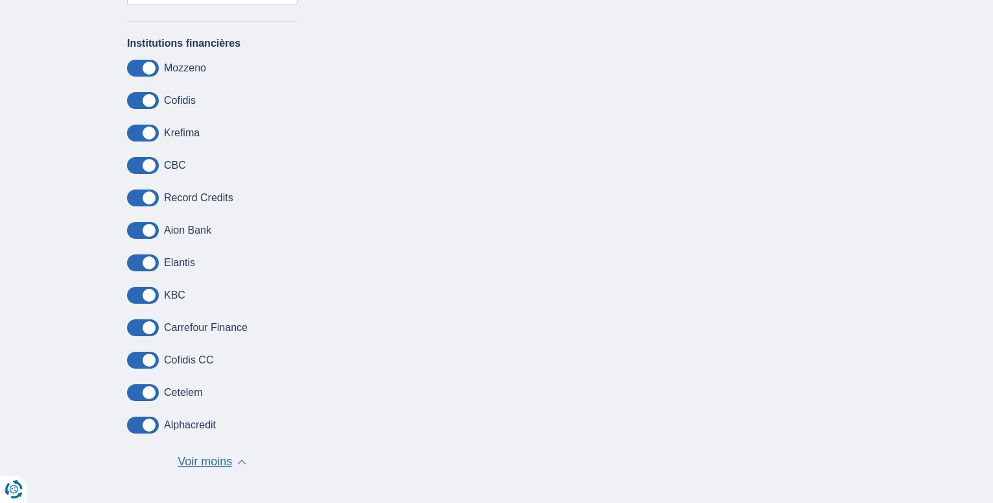
click at [174, 389] on label "Cetelem" at bounding box center [183, 392] width 39 height 12
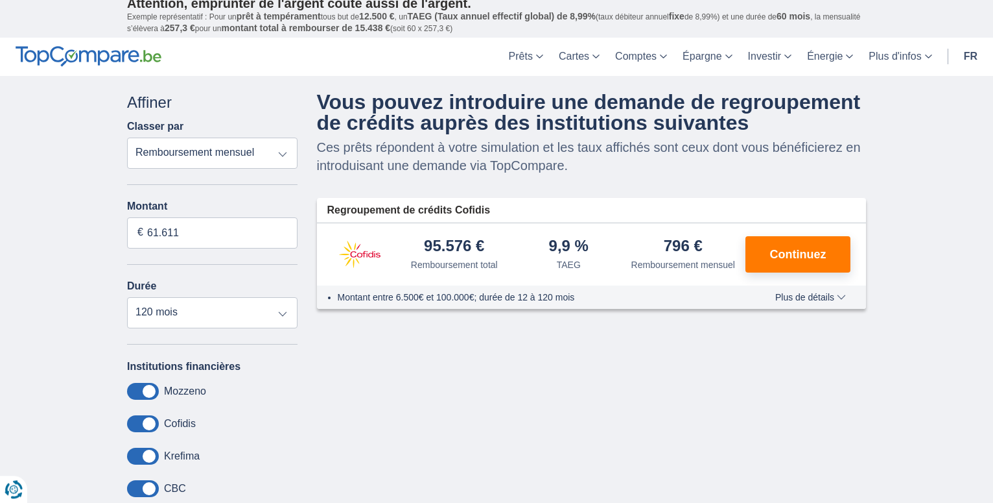
scroll to position [0, 0]
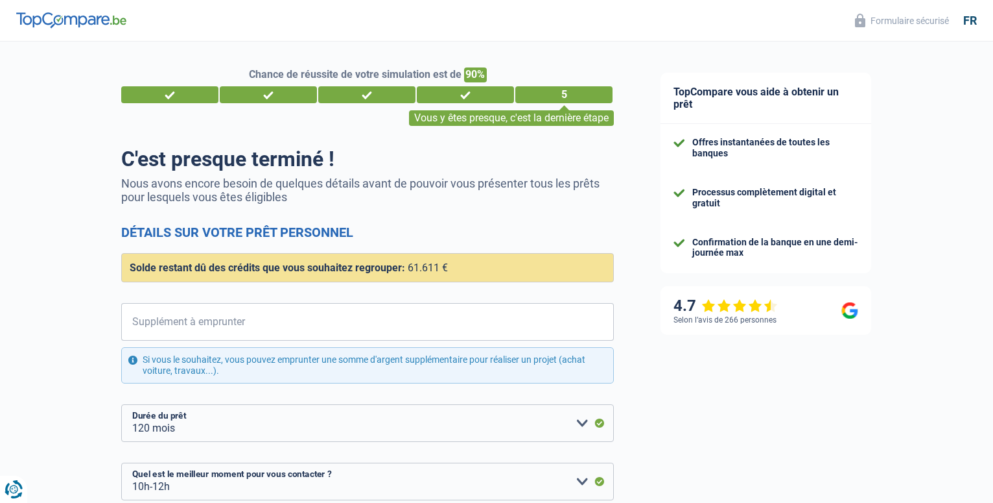
select select "refinancing"
select select "120"
select select "10-12"
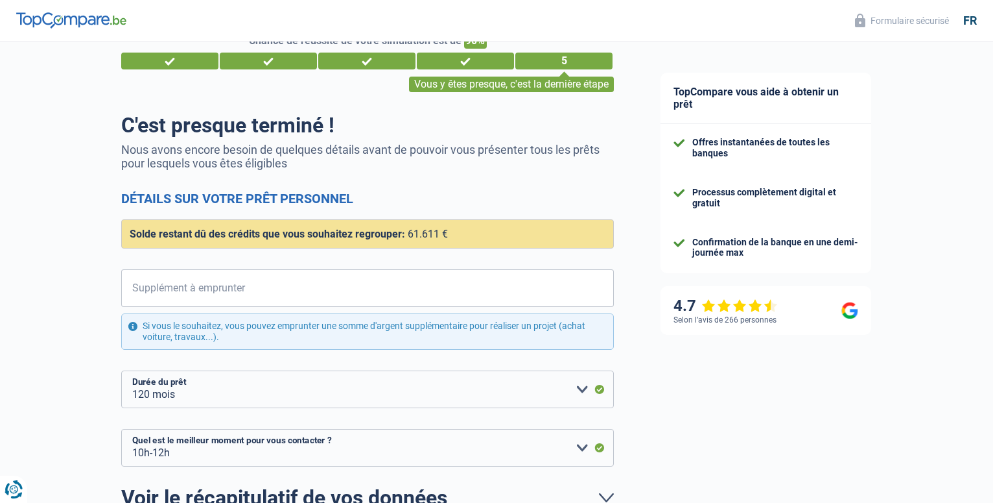
scroll to position [66, 0]
